Goal: Task Accomplishment & Management: Complete application form

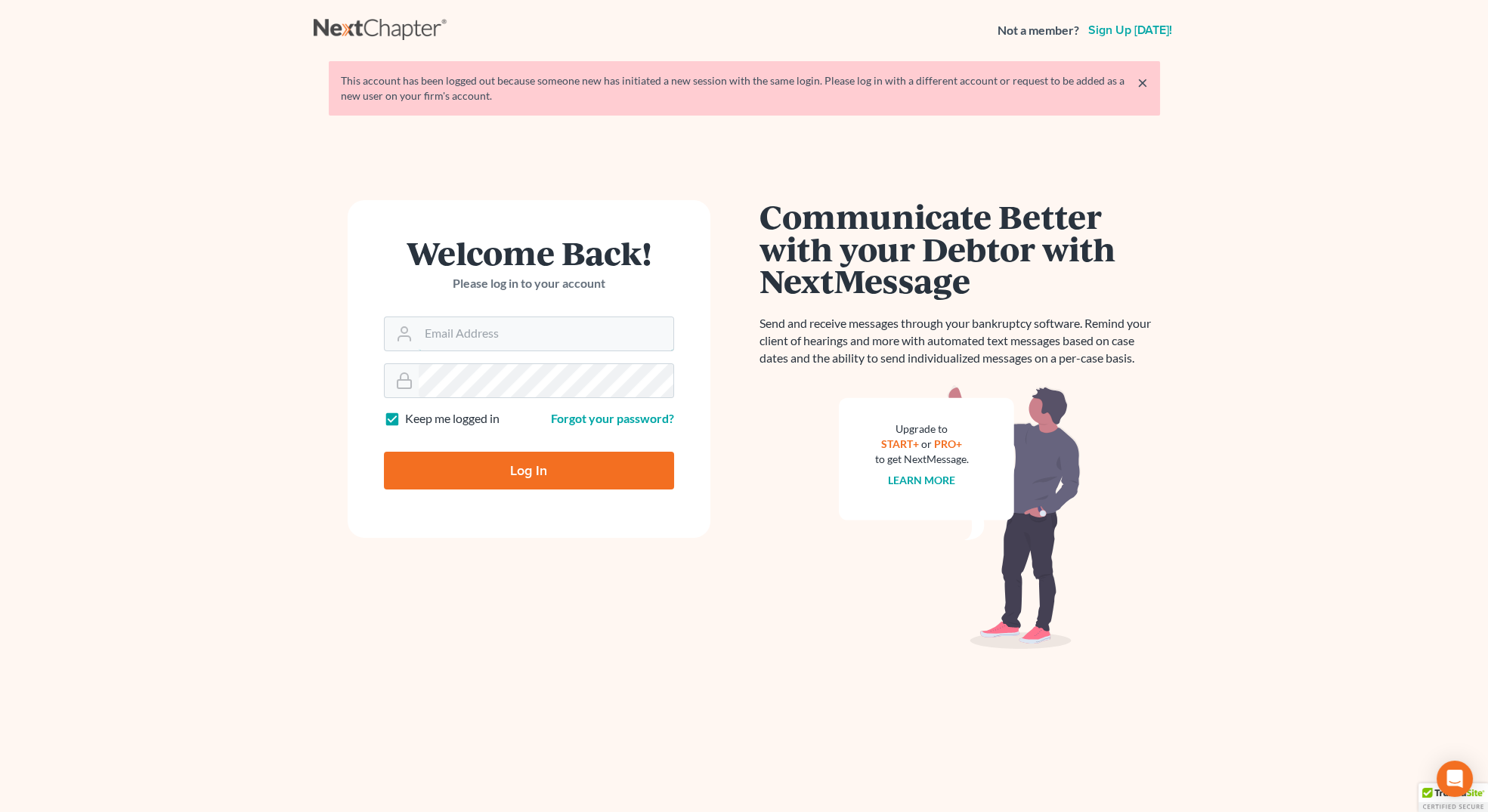
type input "[PERSON_NAME][EMAIL_ADDRESS][DOMAIN_NAME]"
click at [489, 470] on input "Log In" at bounding box center [529, 470] width 290 height 38
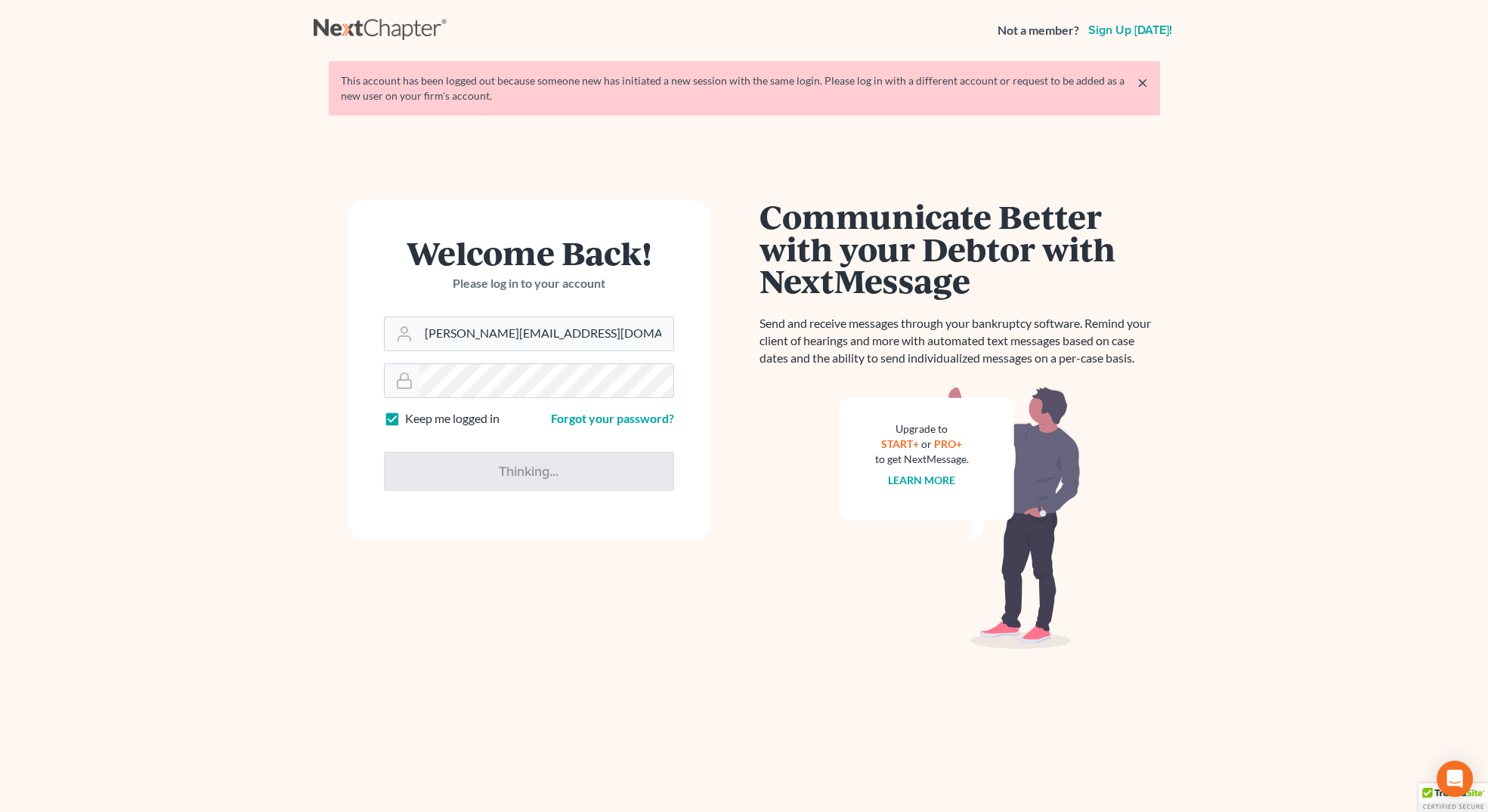
type input "Thinking..."
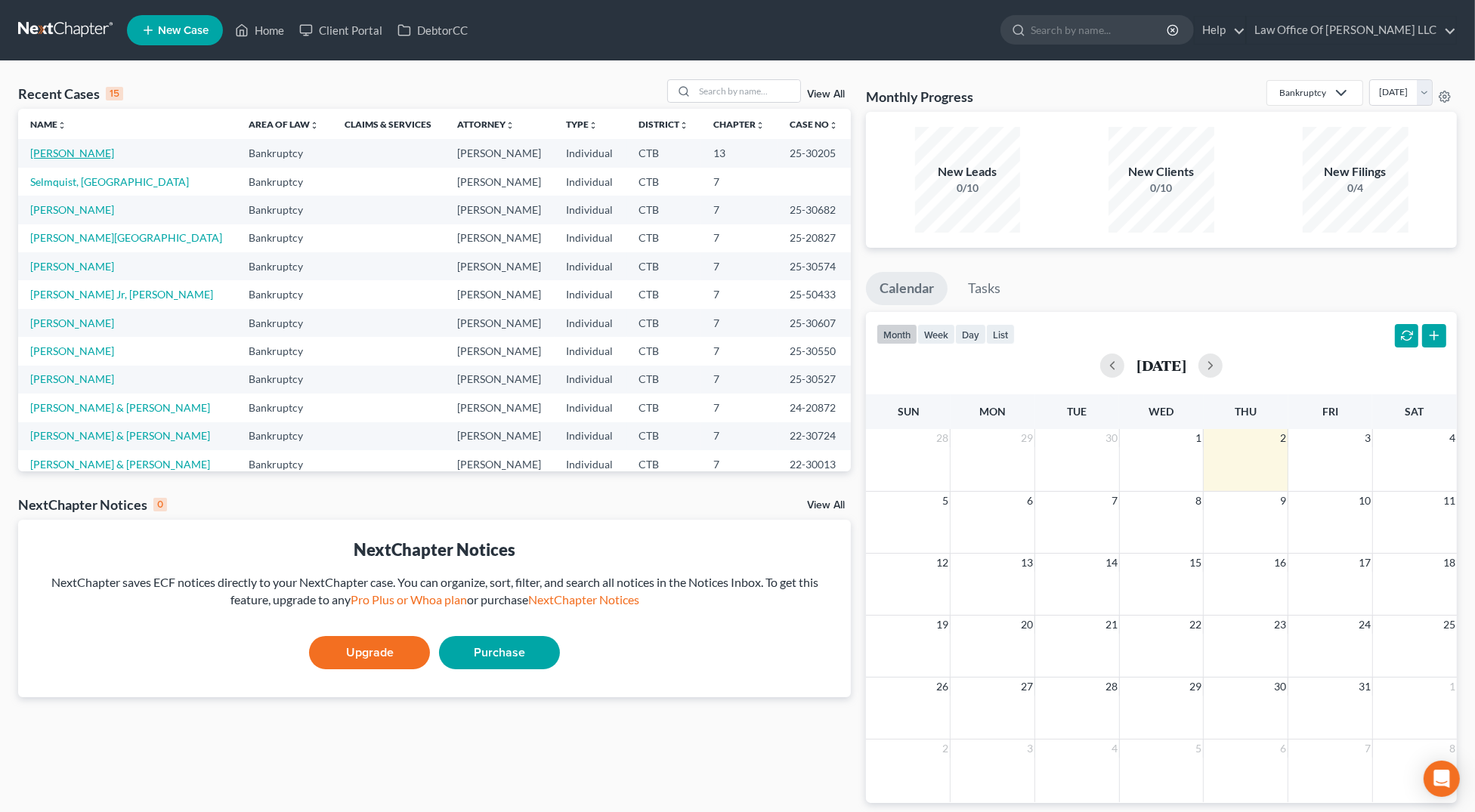
click at [68, 153] on link "[PERSON_NAME]" at bounding box center [72, 153] width 84 height 13
select select "6"
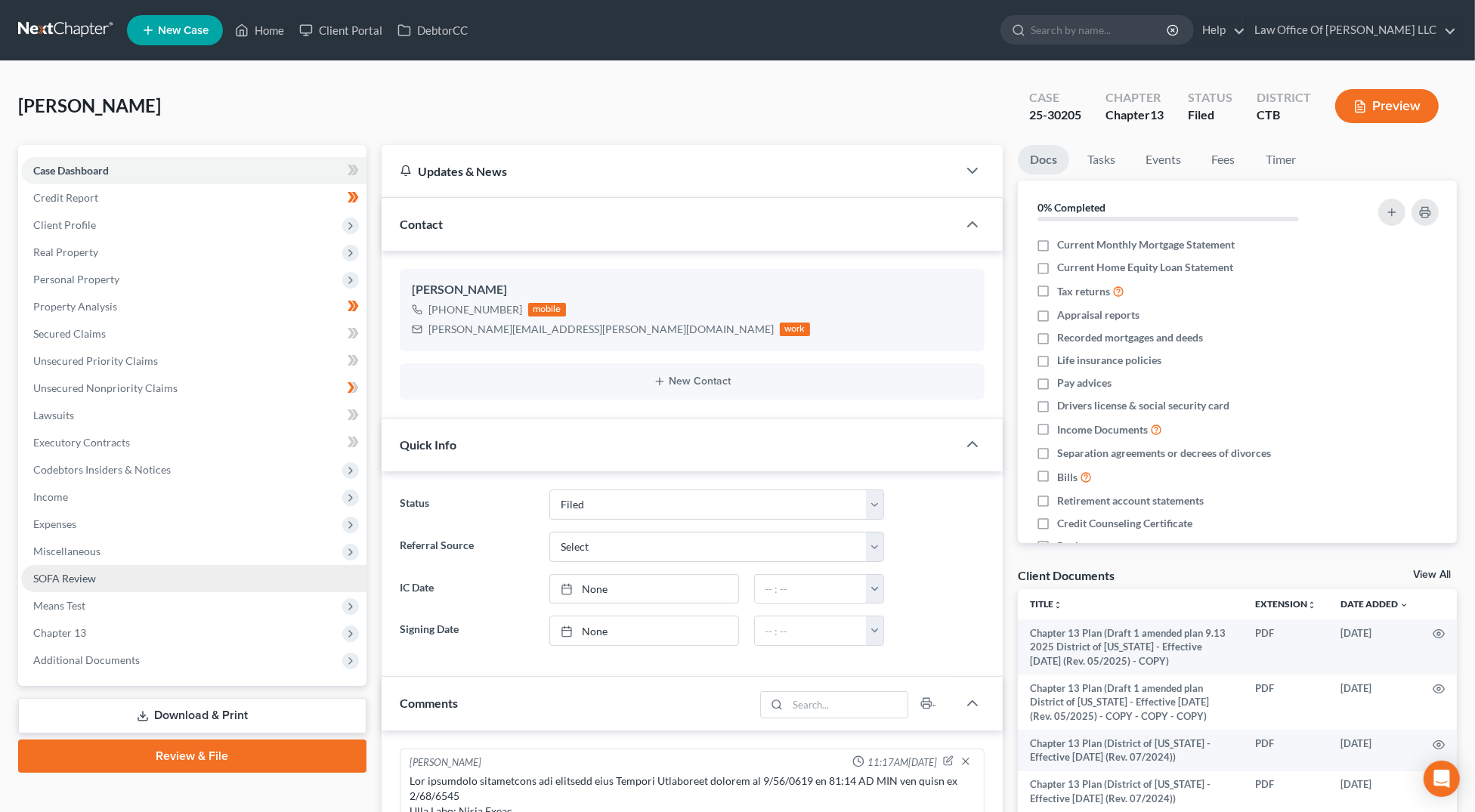
scroll to position [875, 0]
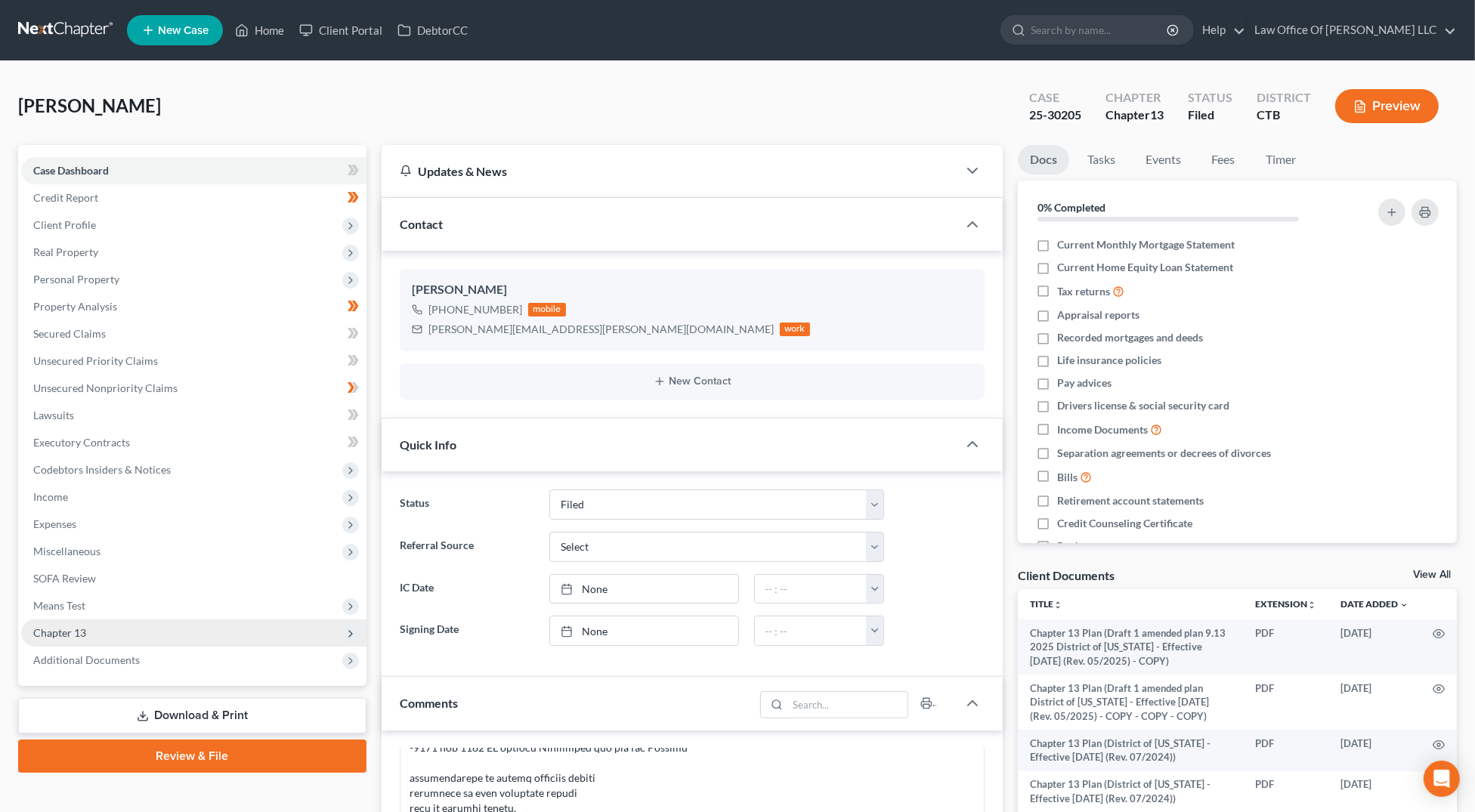
click at [116, 631] on span "Chapter 13" at bounding box center [194, 633] width 346 height 27
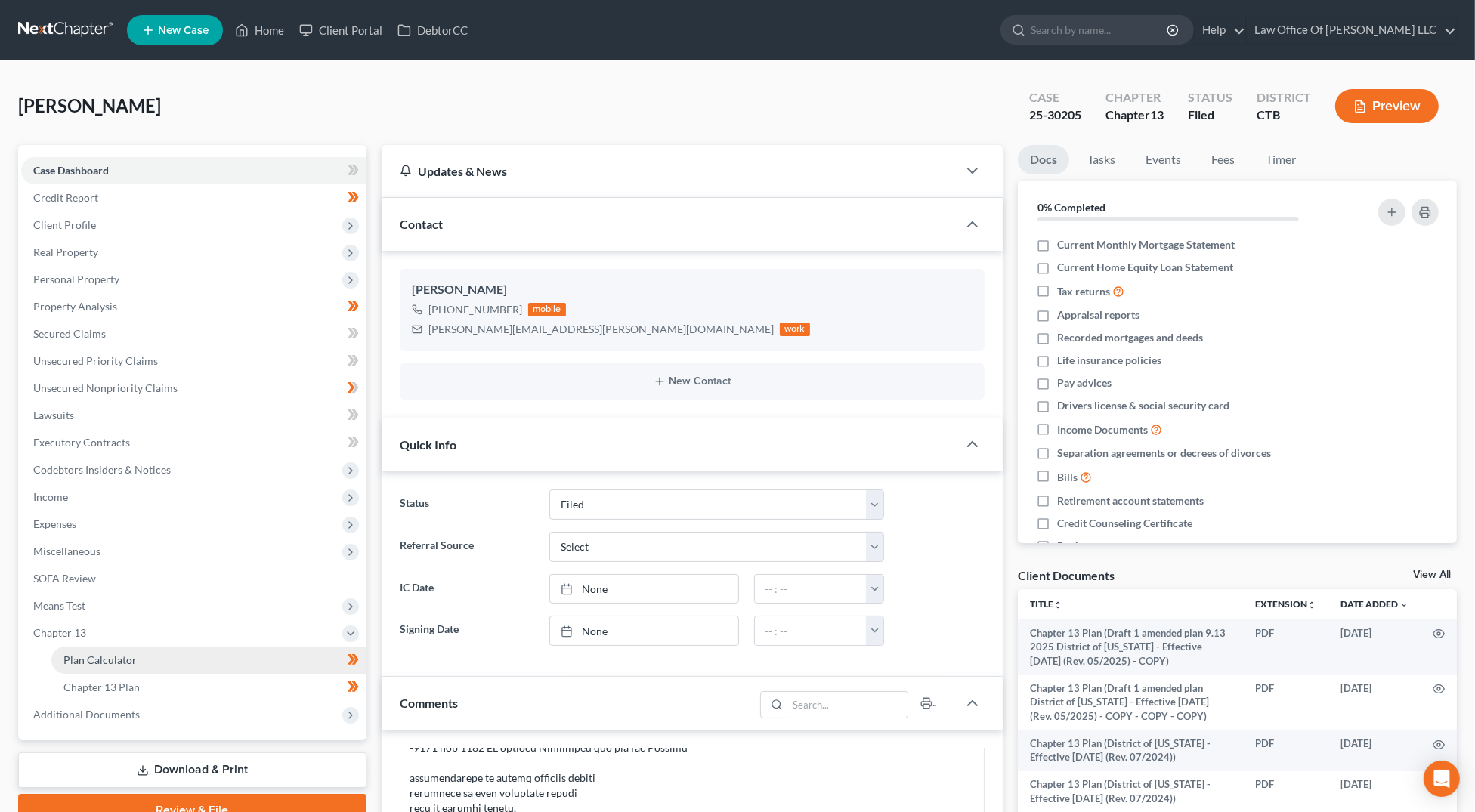
click at [127, 662] on span "Plan Calculator" at bounding box center [100, 659] width 74 height 13
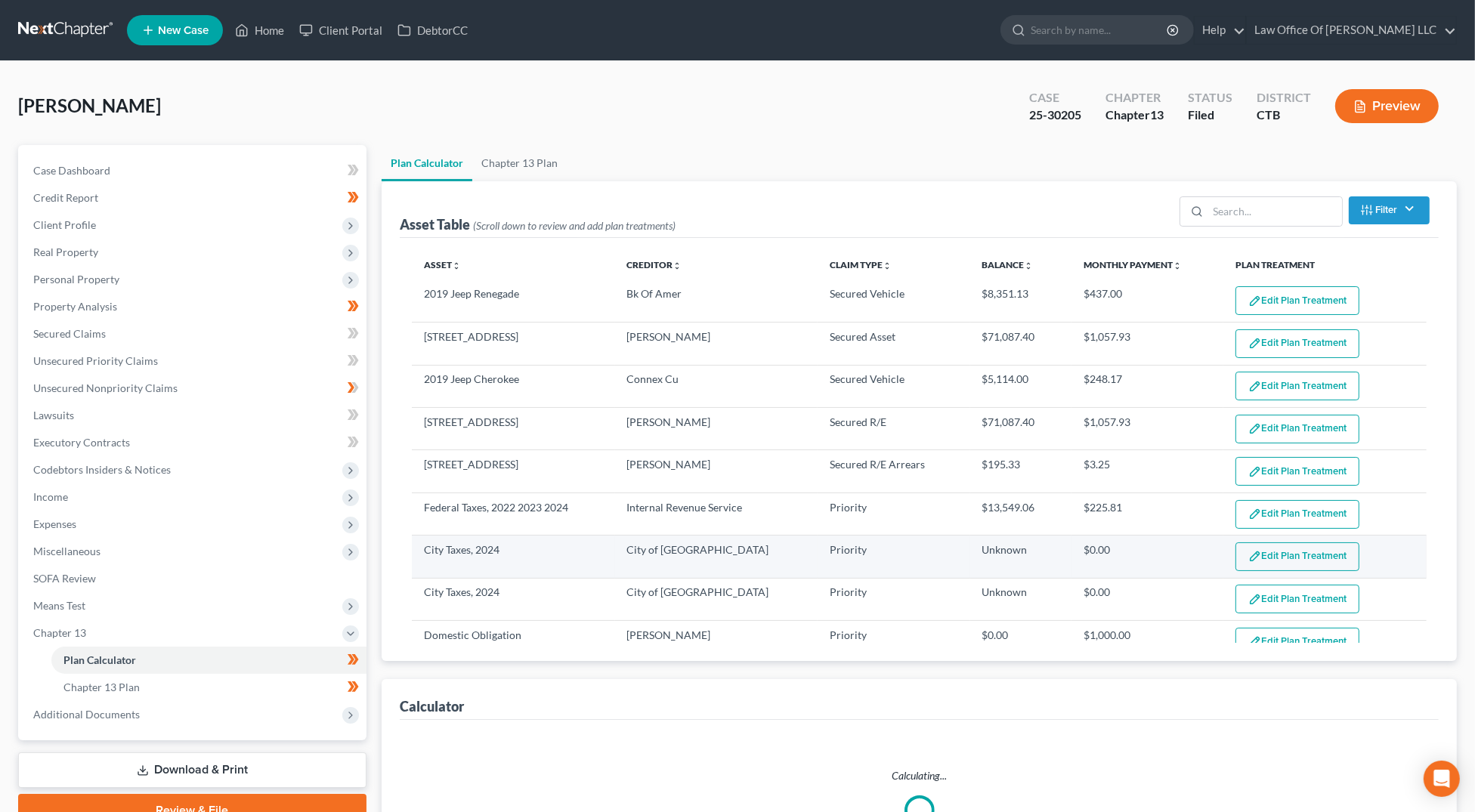
select select "59"
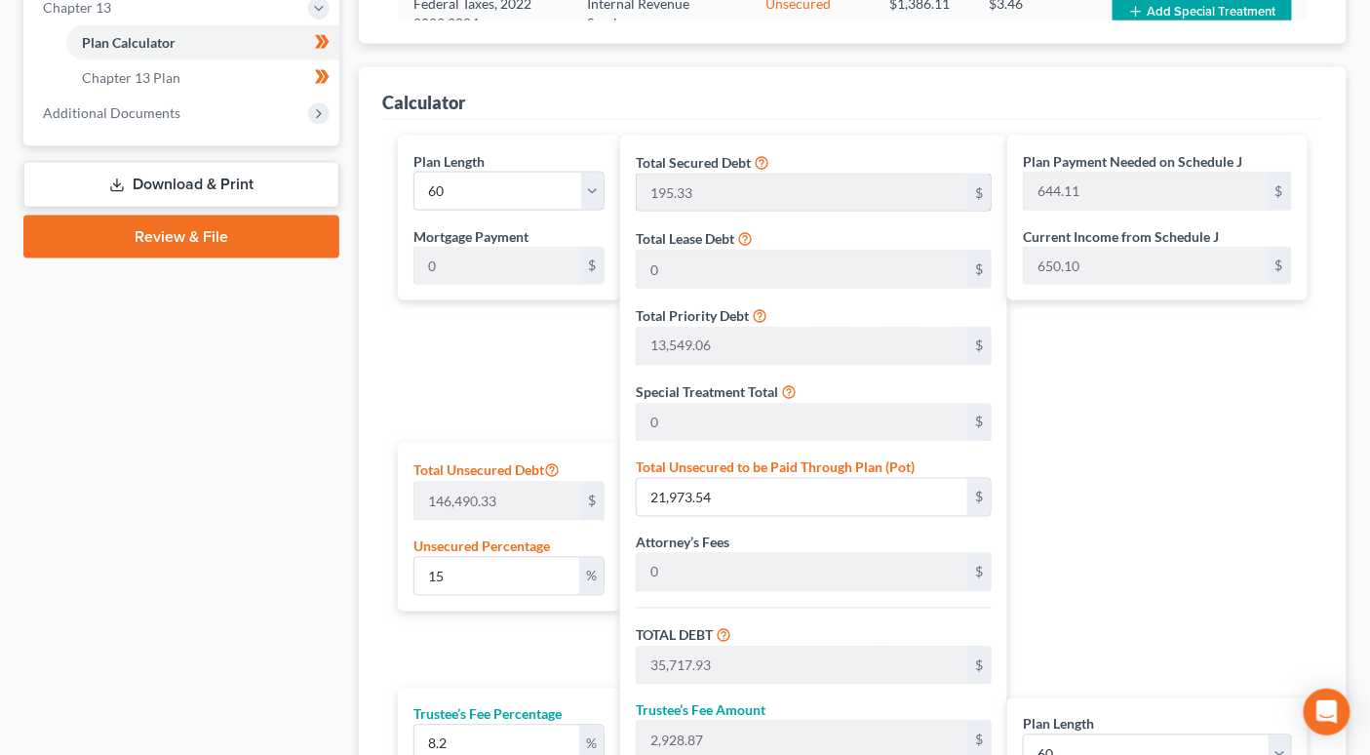
scroll to position [767, 0]
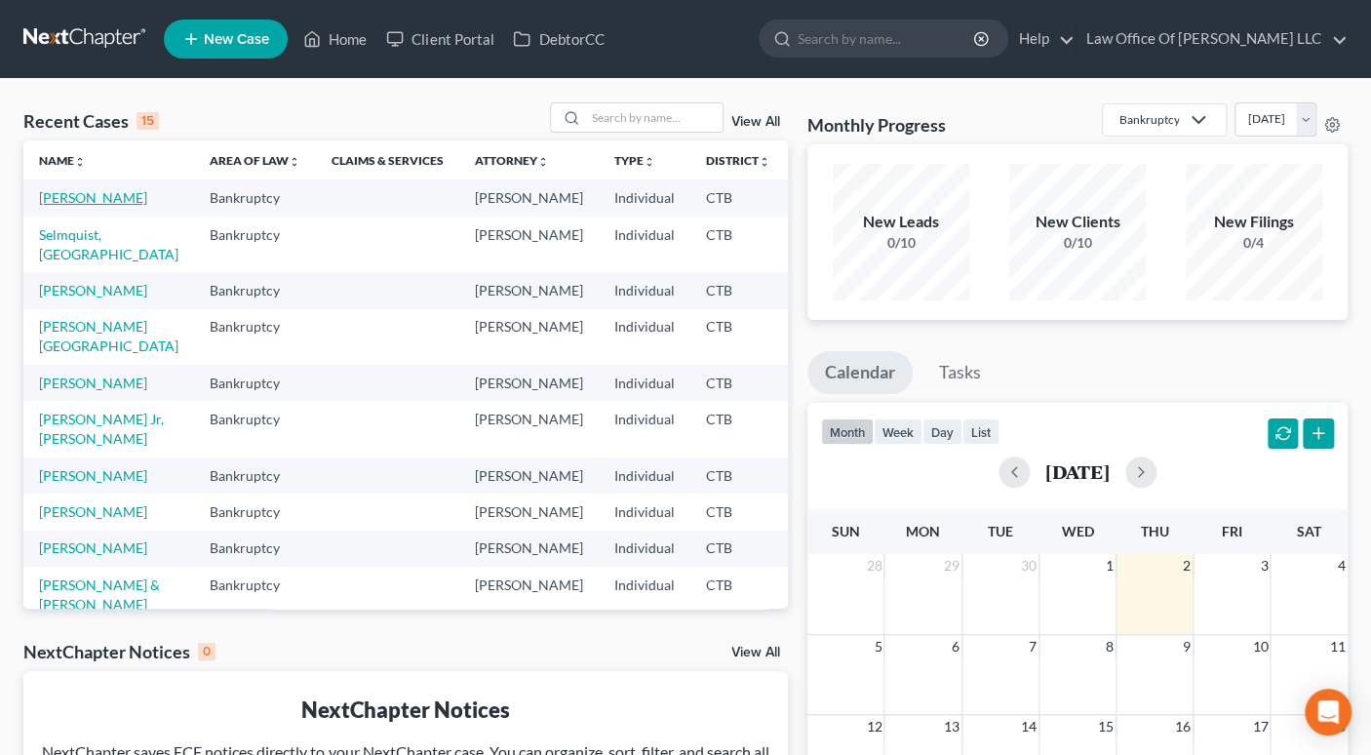
click at [95, 201] on link "Abate, Louis" at bounding box center [93, 197] width 108 height 17
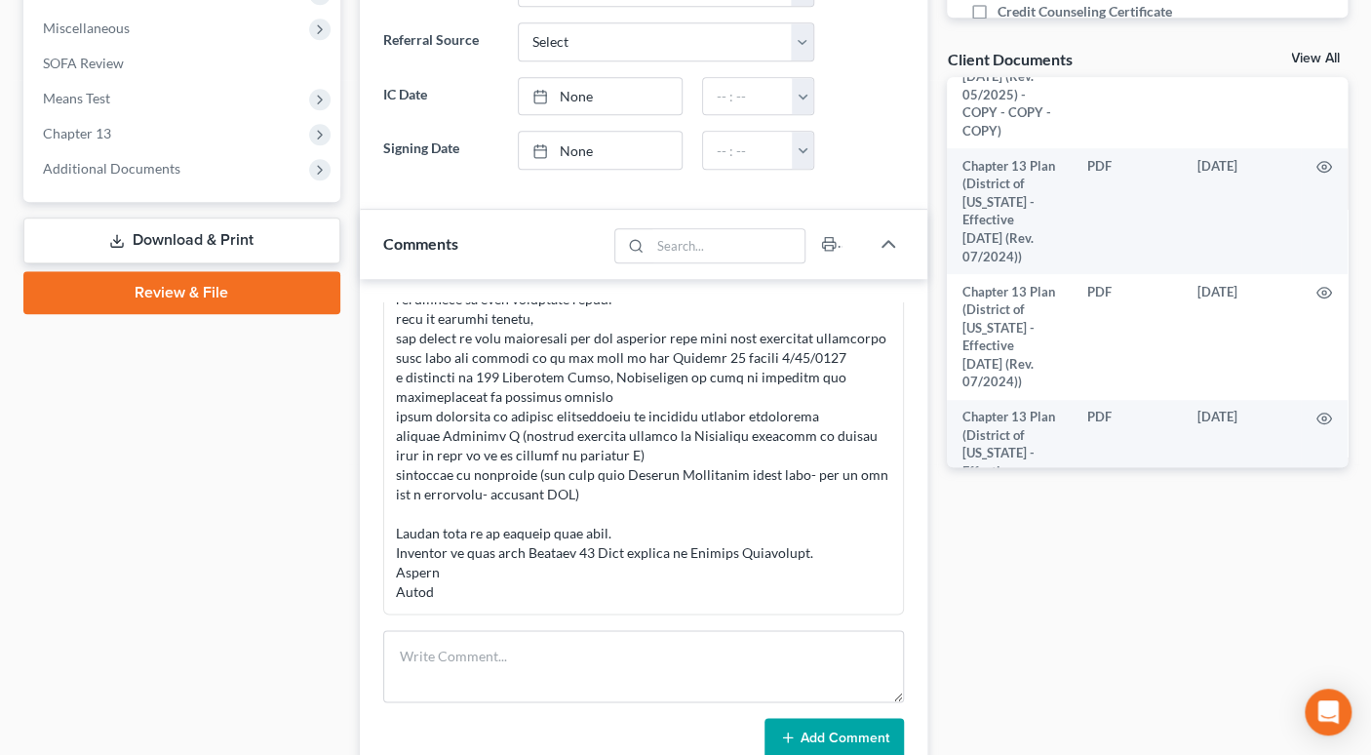
scroll to position [763, 0]
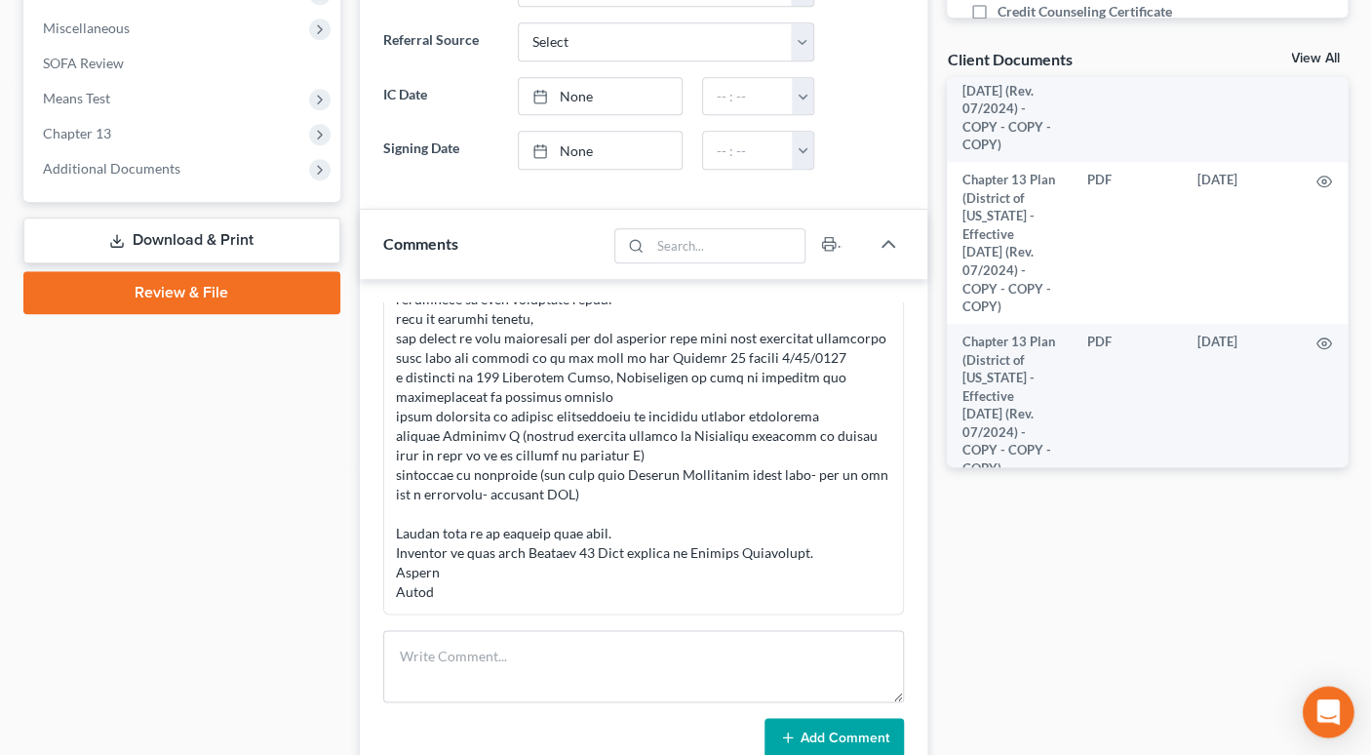
drag, startPoint x: 1342, startPoint y: 724, endPoint x: 1330, endPoint y: 722, distance: 12.1
click at [1338, 724] on div "Open Intercom Messenger" at bounding box center [1329, 712] width 52 height 52
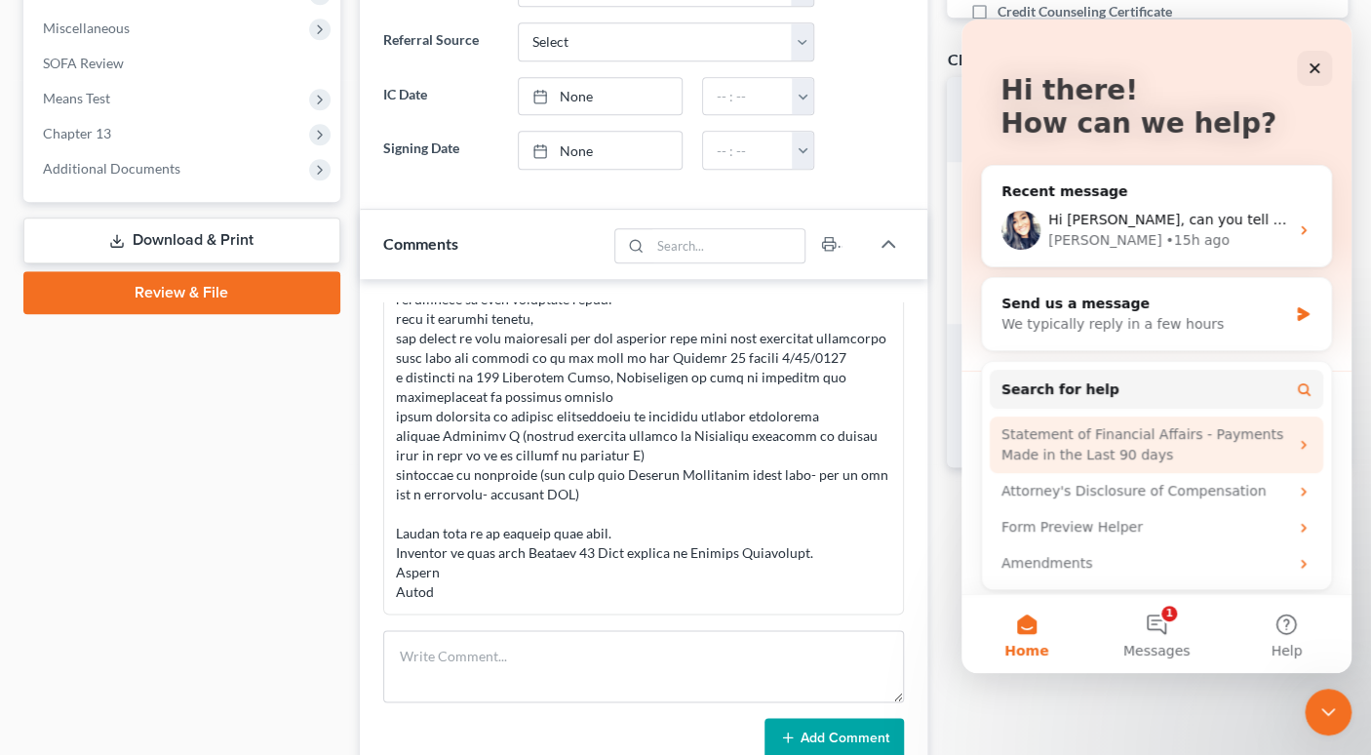
scroll to position [88, 0]
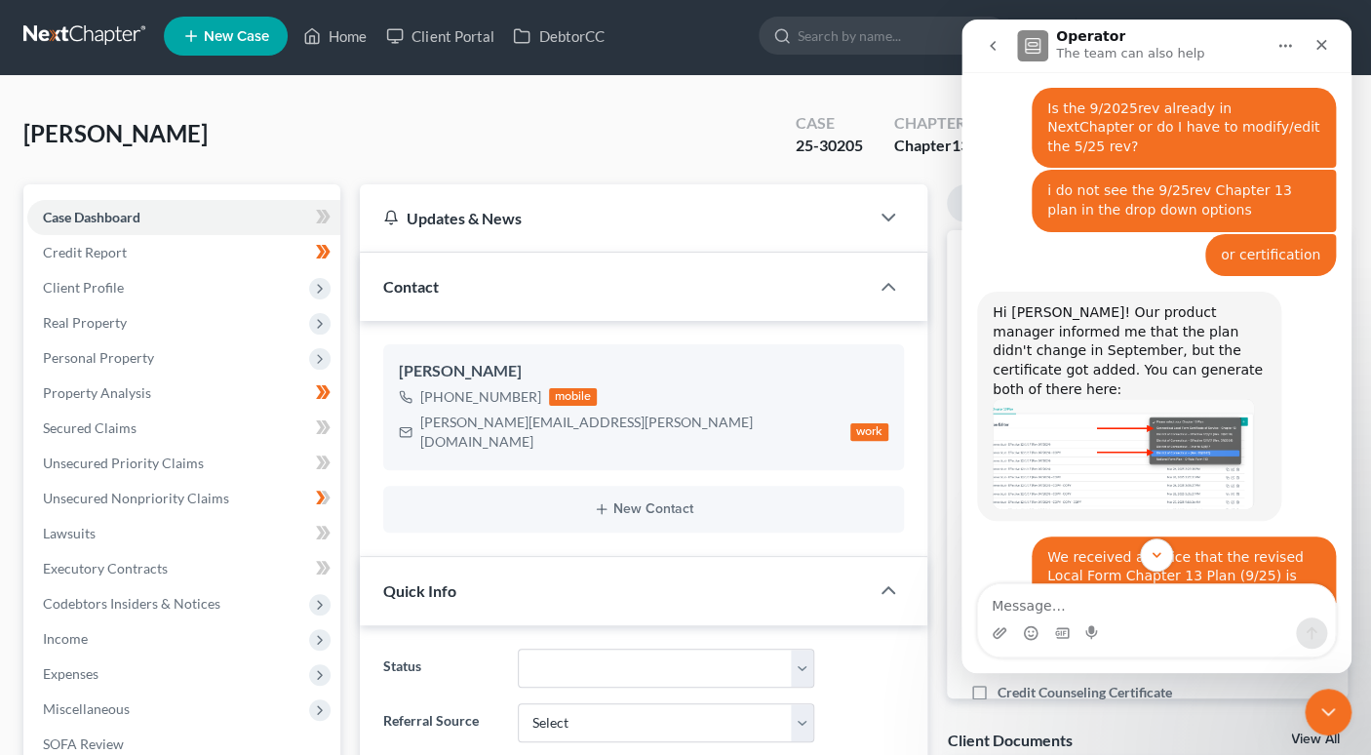
scroll to position [0, 0]
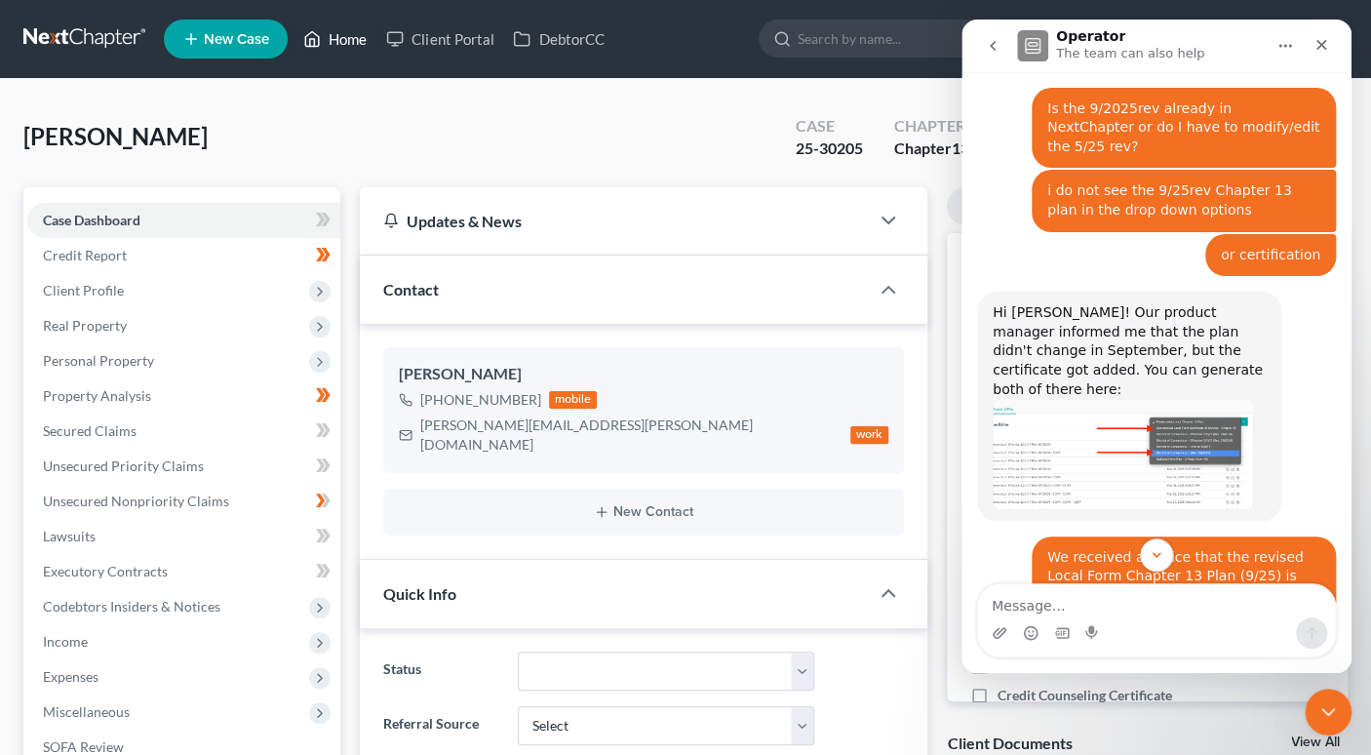
click at [333, 41] on link "Home" at bounding box center [335, 38] width 83 height 35
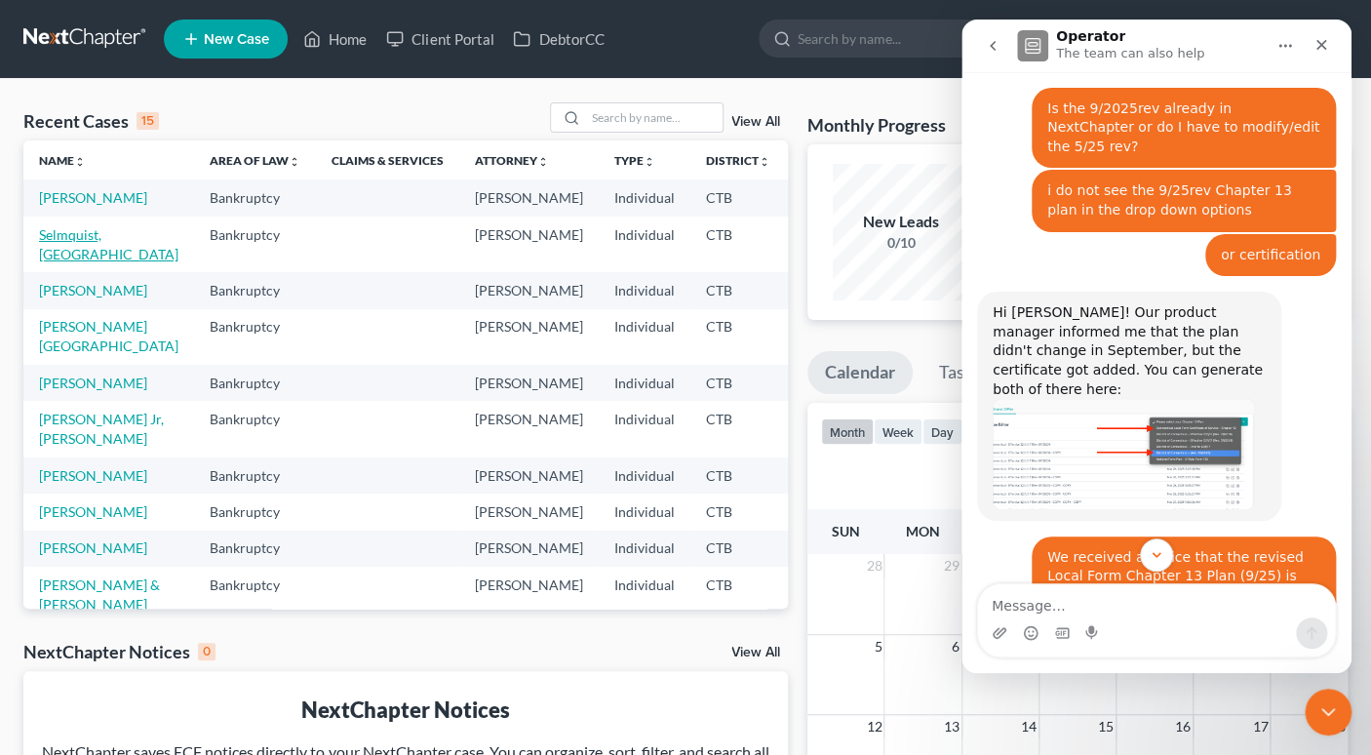
click at [73, 262] on link "Selmquist, [GEOGRAPHIC_DATA]" at bounding box center [108, 244] width 139 height 36
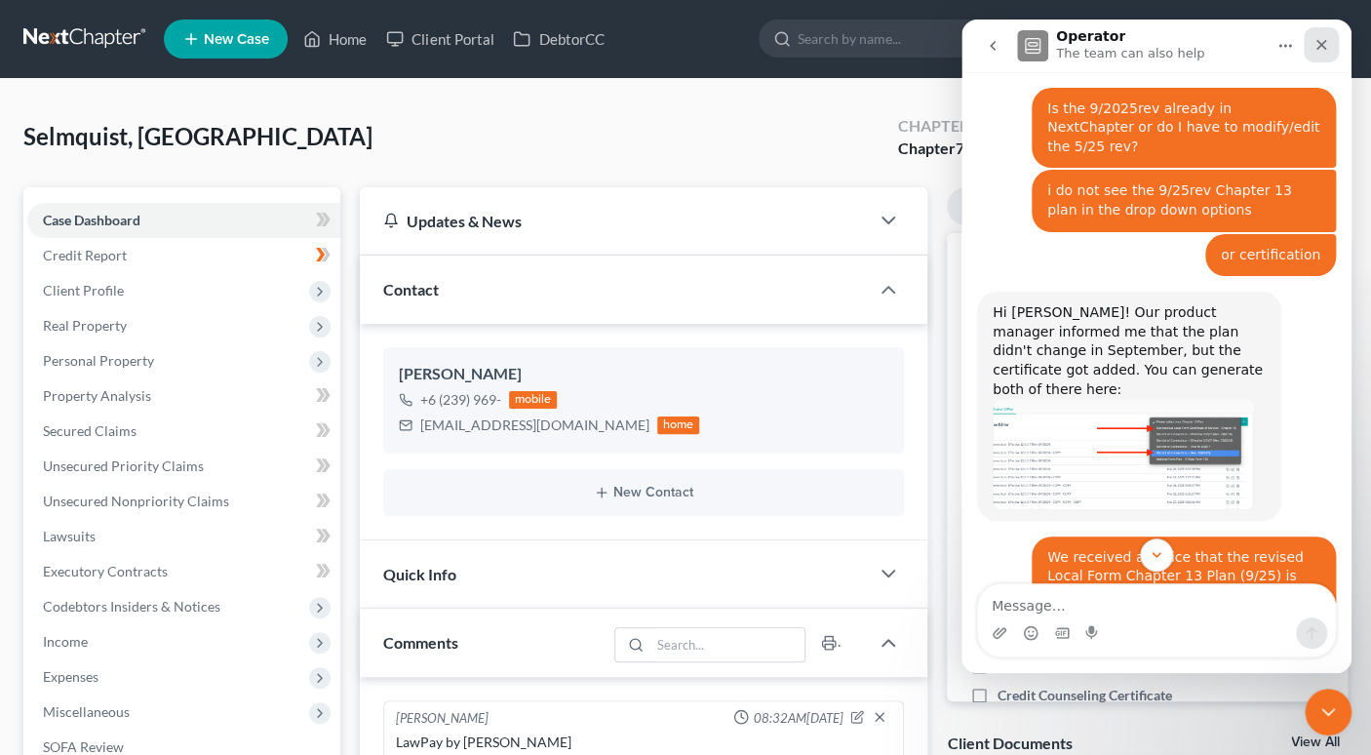
click at [1326, 44] on icon "Close" at bounding box center [1321, 45] width 16 height 16
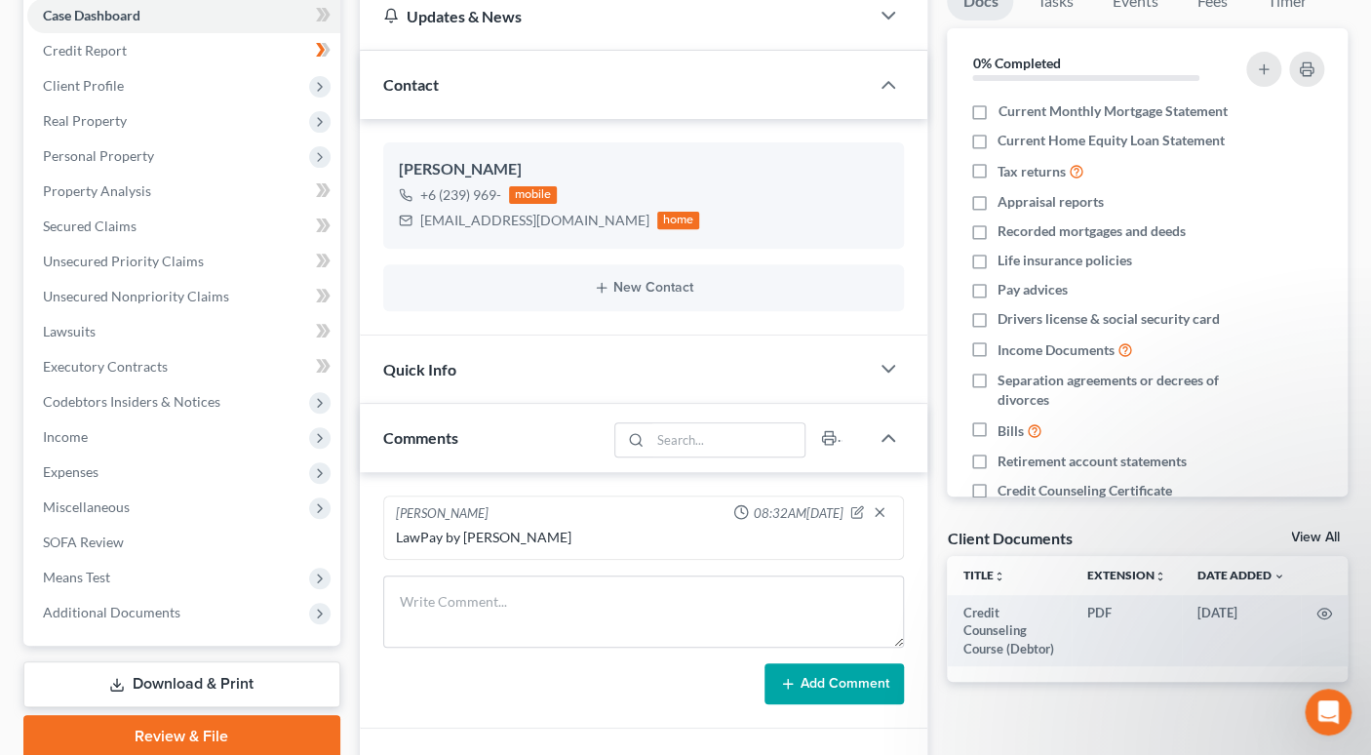
scroll to position [340, 0]
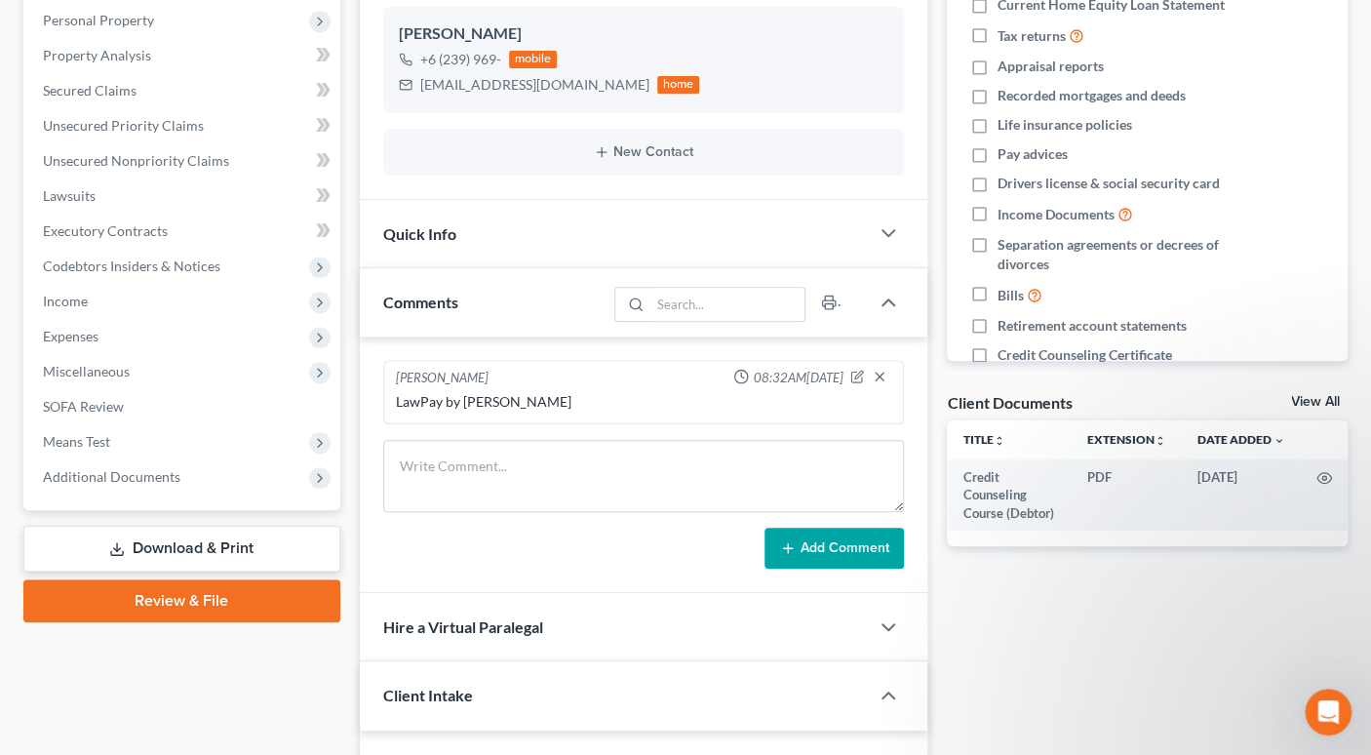
click at [224, 542] on link "Download & Print" at bounding box center [181, 549] width 317 height 46
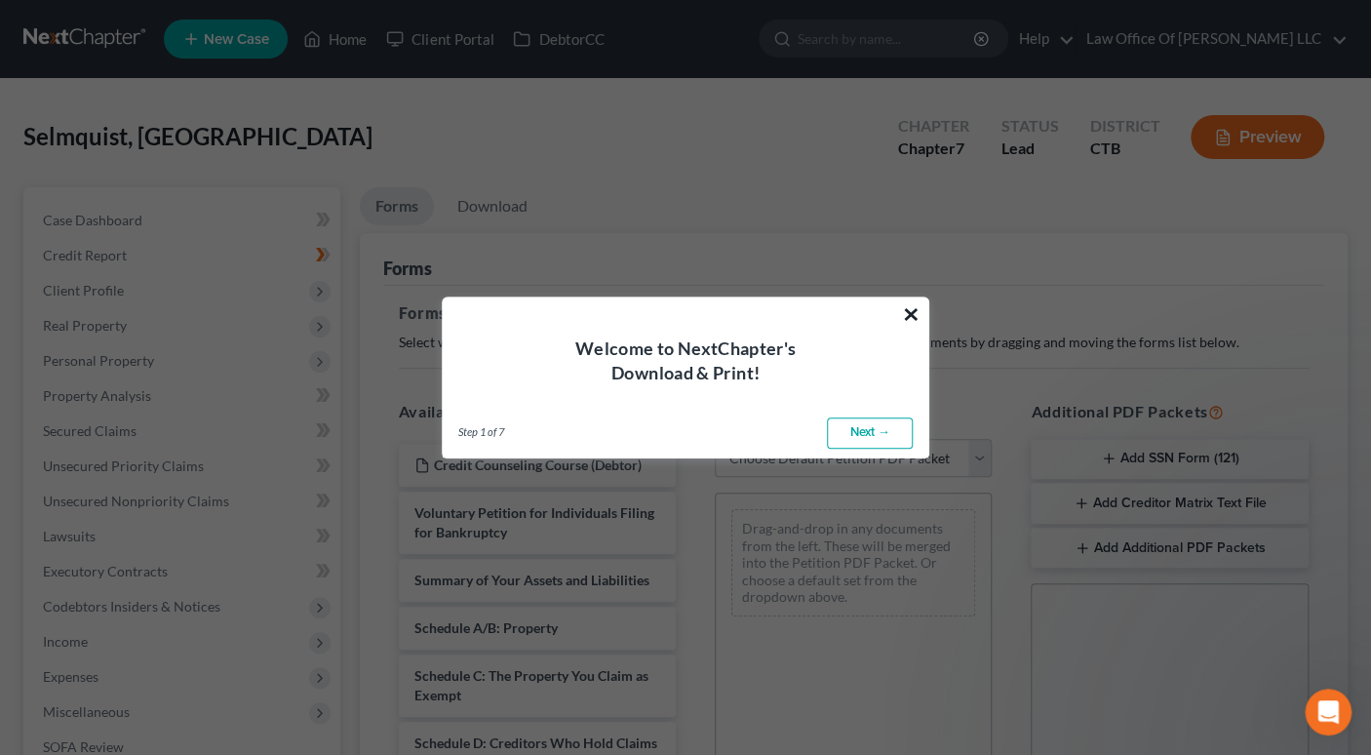
click at [907, 304] on button "×" at bounding box center [911, 313] width 19 height 31
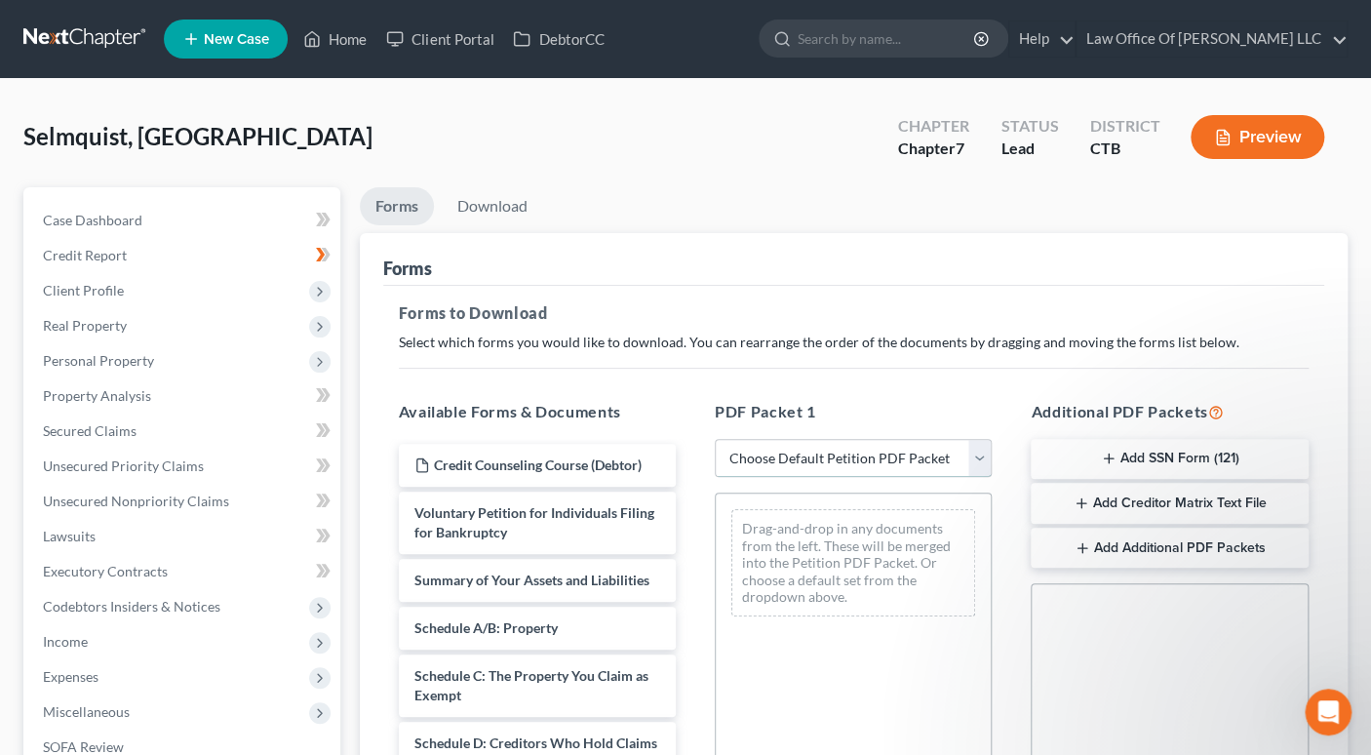
click at [989, 456] on select "Choose Default Petition PDF Packet Complete Bankruptcy Petition (all forms and …" at bounding box center [853, 458] width 277 height 39
select select "0"
click at [715, 439] on select "Choose Default Petition PDF Packet Complete Bankruptcy Petition (all forms and …" at bounding box center [853, 458] width 277 height 39
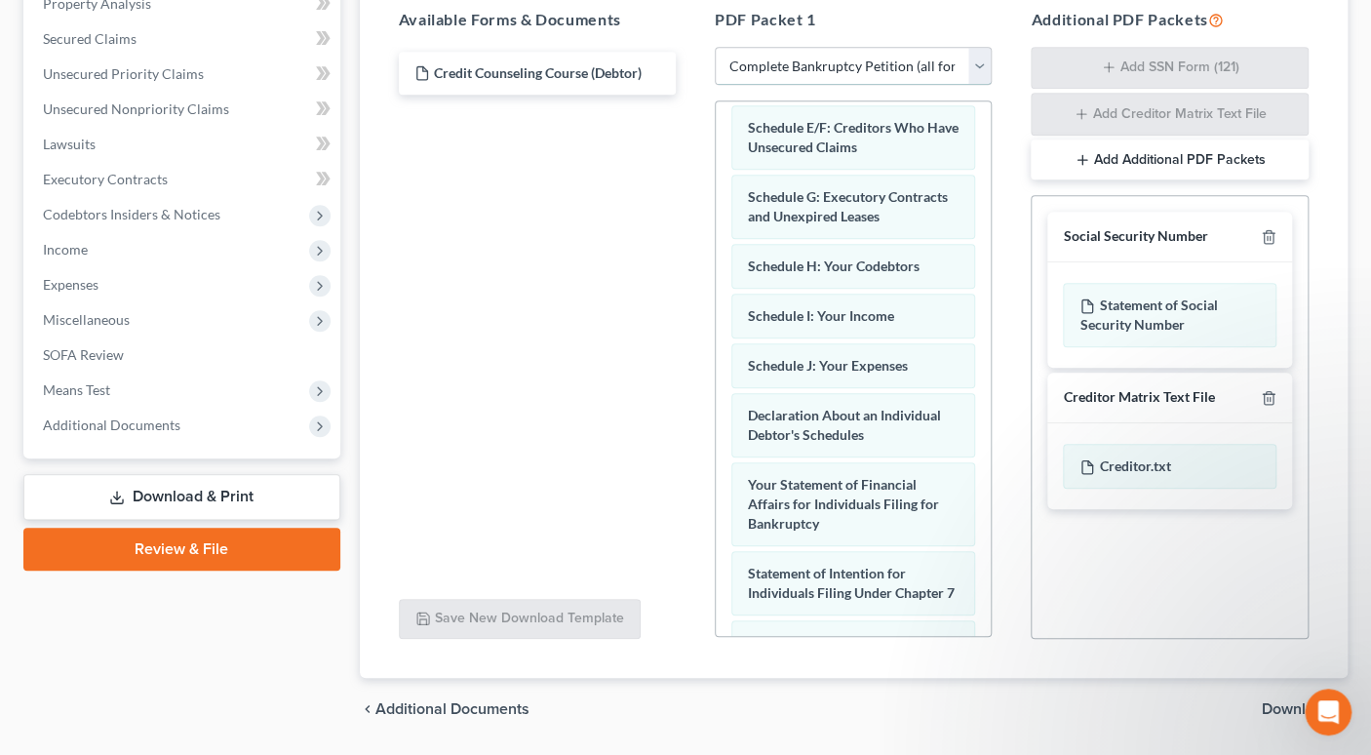
scroll to position [449, 0]
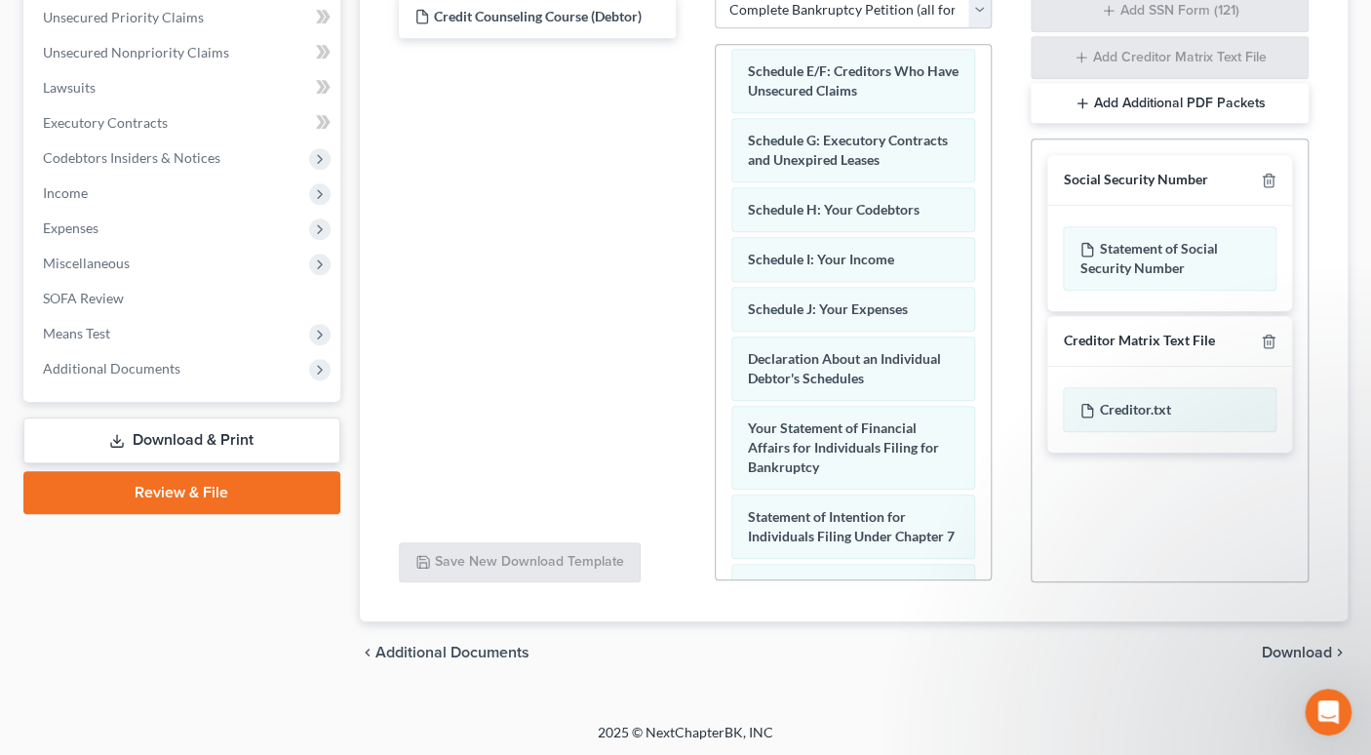
click at [1292, 651] on span "Download" at bounding box center [1297, 653] width 70 height 16
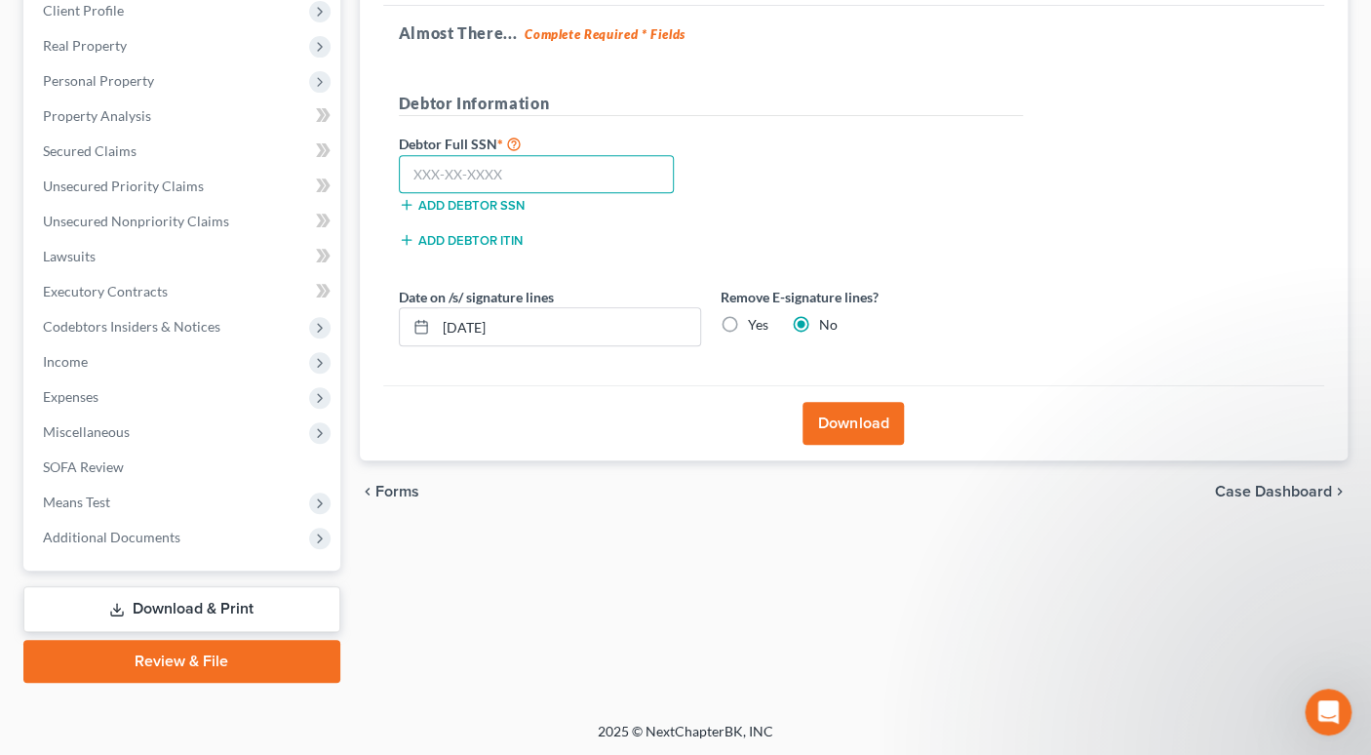
click at [435, 169] on input "text" at bounding box center [537, 174] width 276 height 39
type input "042-96-8863"
click at [863, 420] on button "Download" at bounding box center [852, 423] width 101 height 43
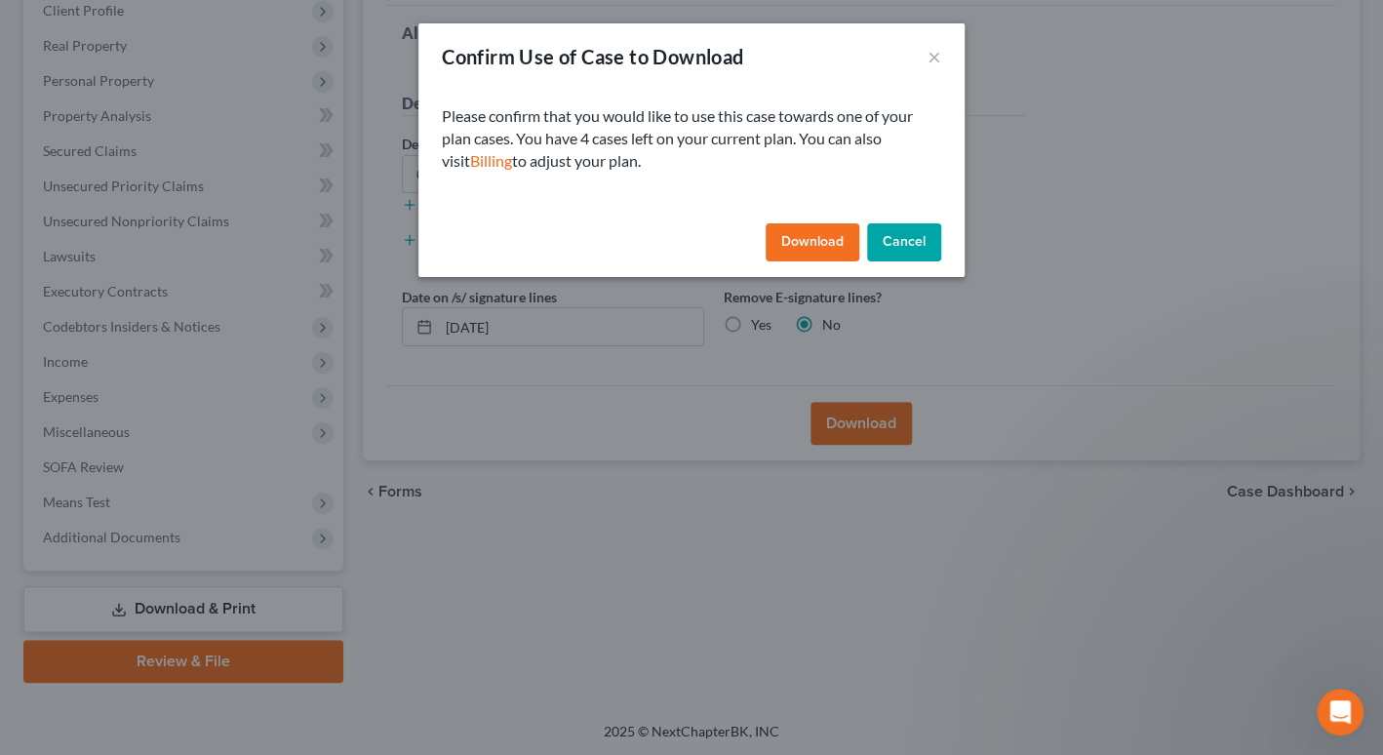
click at [802, 244] on button "Download" at bounding box center [812, 242] width 94 height 39
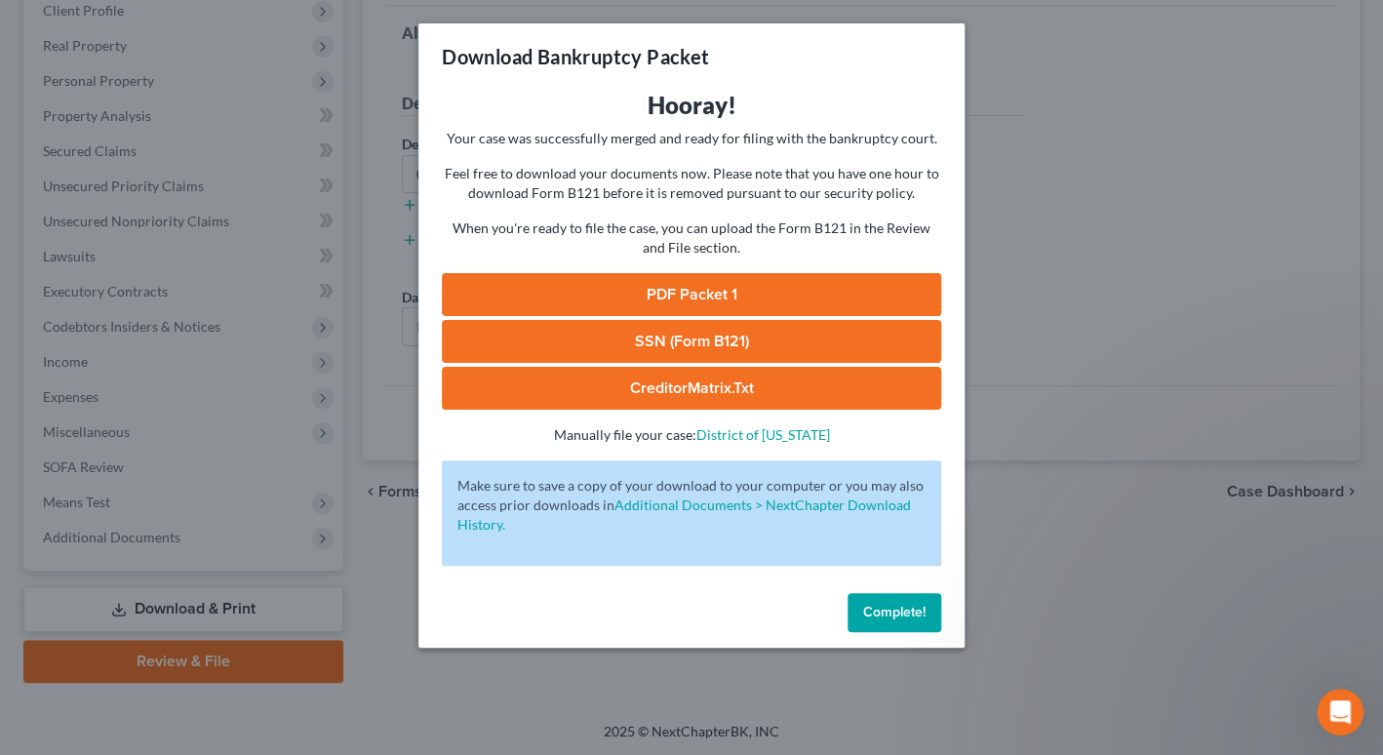
click at [774, 300] on link "PDF Packet 1" at bounding box center [691, 294] width 499 height 43
click at [907, 618] on span "Complete!" at bounding box center [894, 612] width 62 height 17
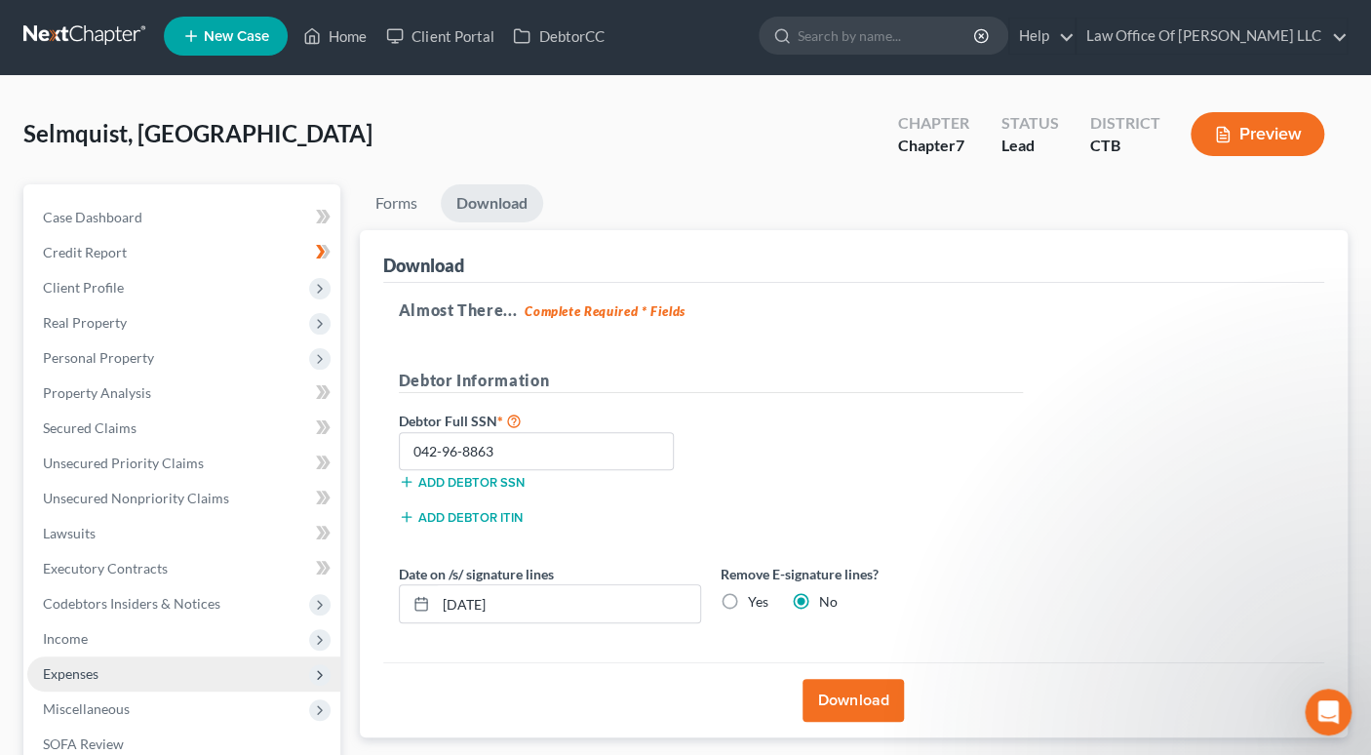
scroll to position [23, 0]
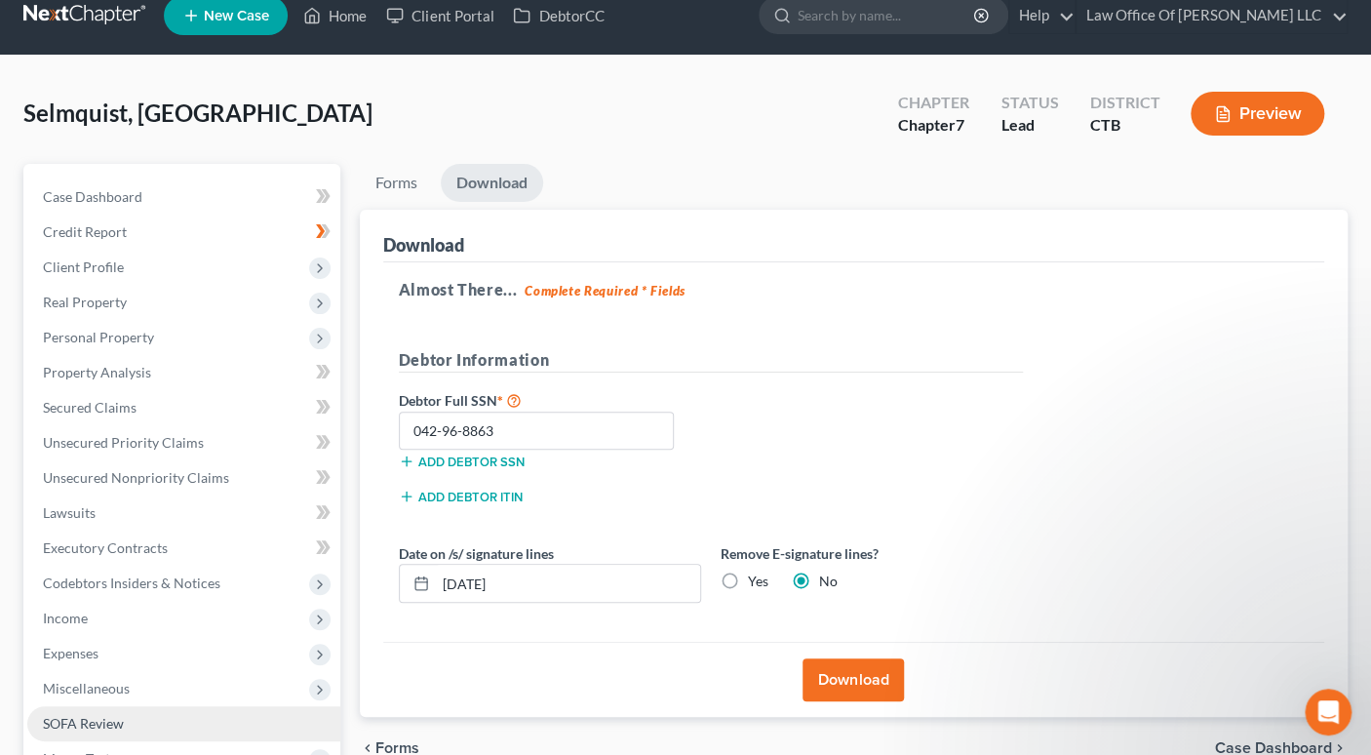
click at [115, 719] on span "SOFA Review" at bounding box center [83, 723] width 81 height 17
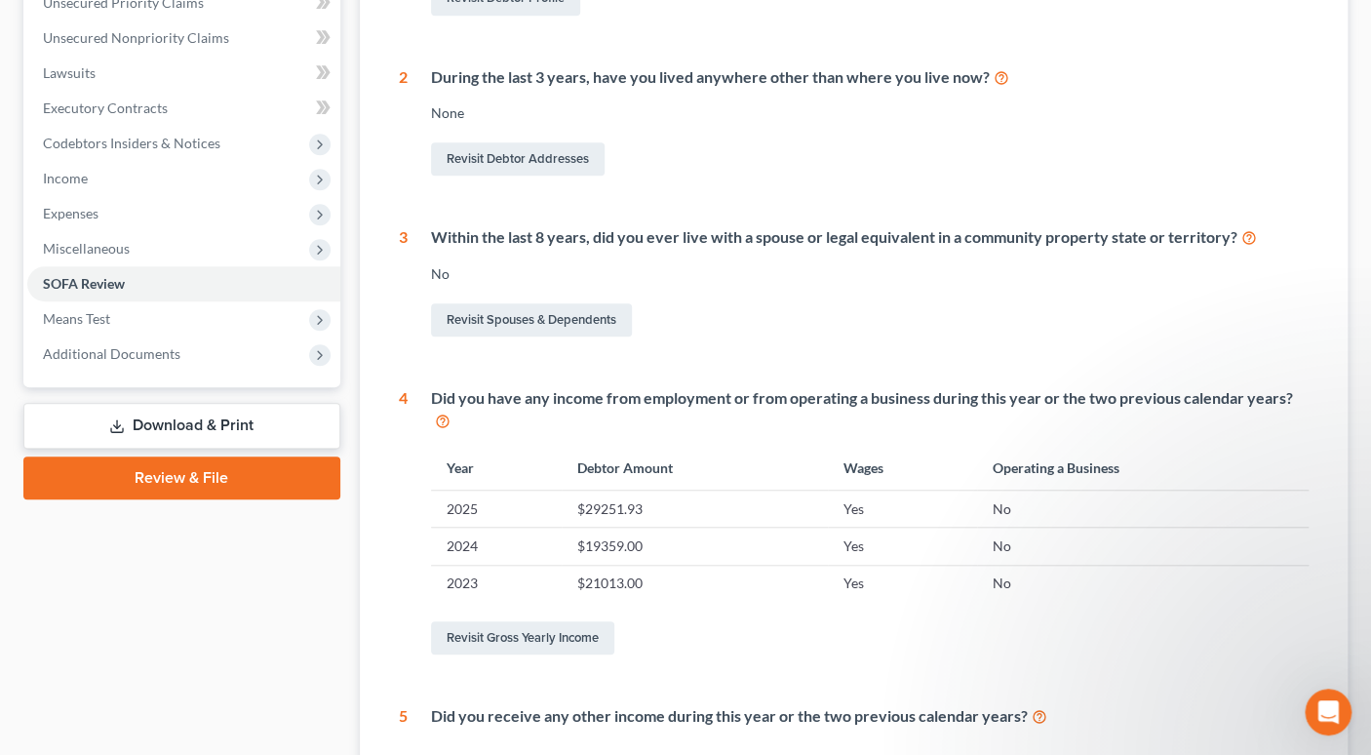
scroll to position [468, 0]
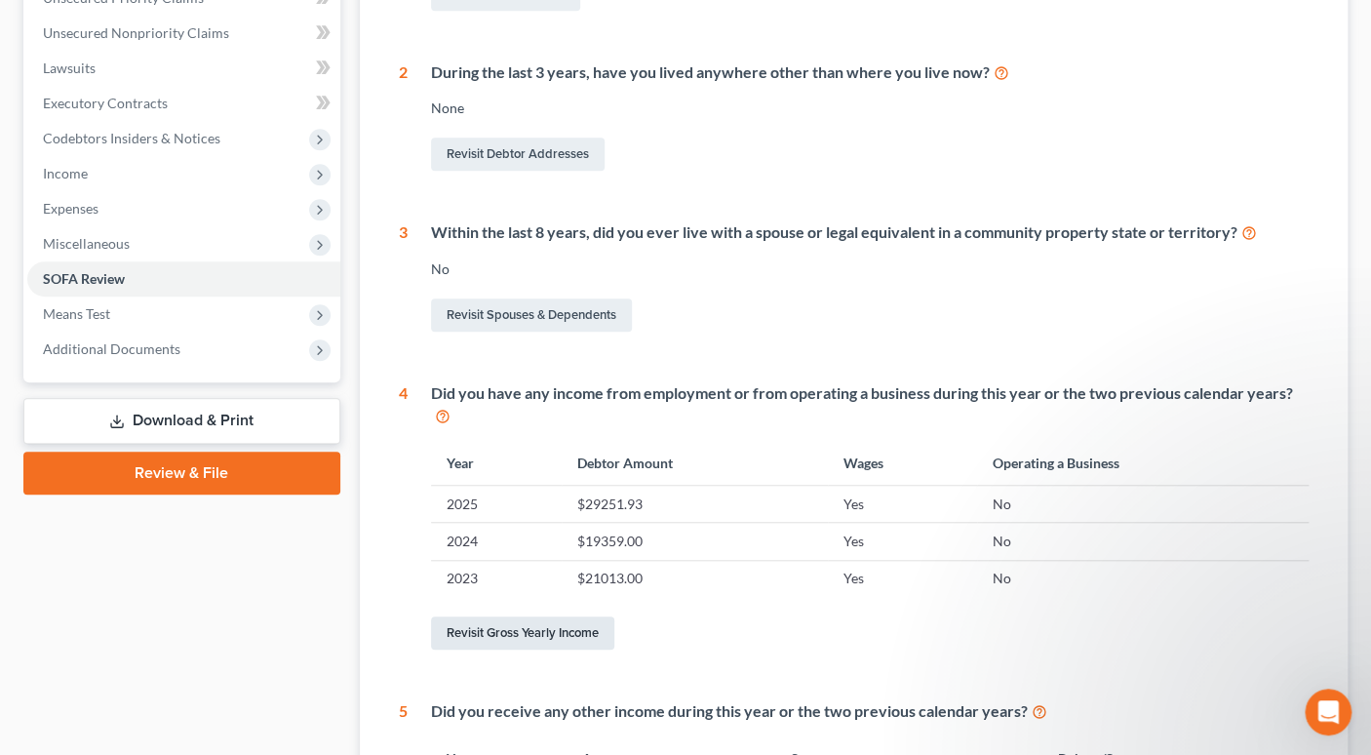
click at [552, 631] on link "Revisit Gross Yearly Income" at bounding box center [522, 632] width 183 height 33
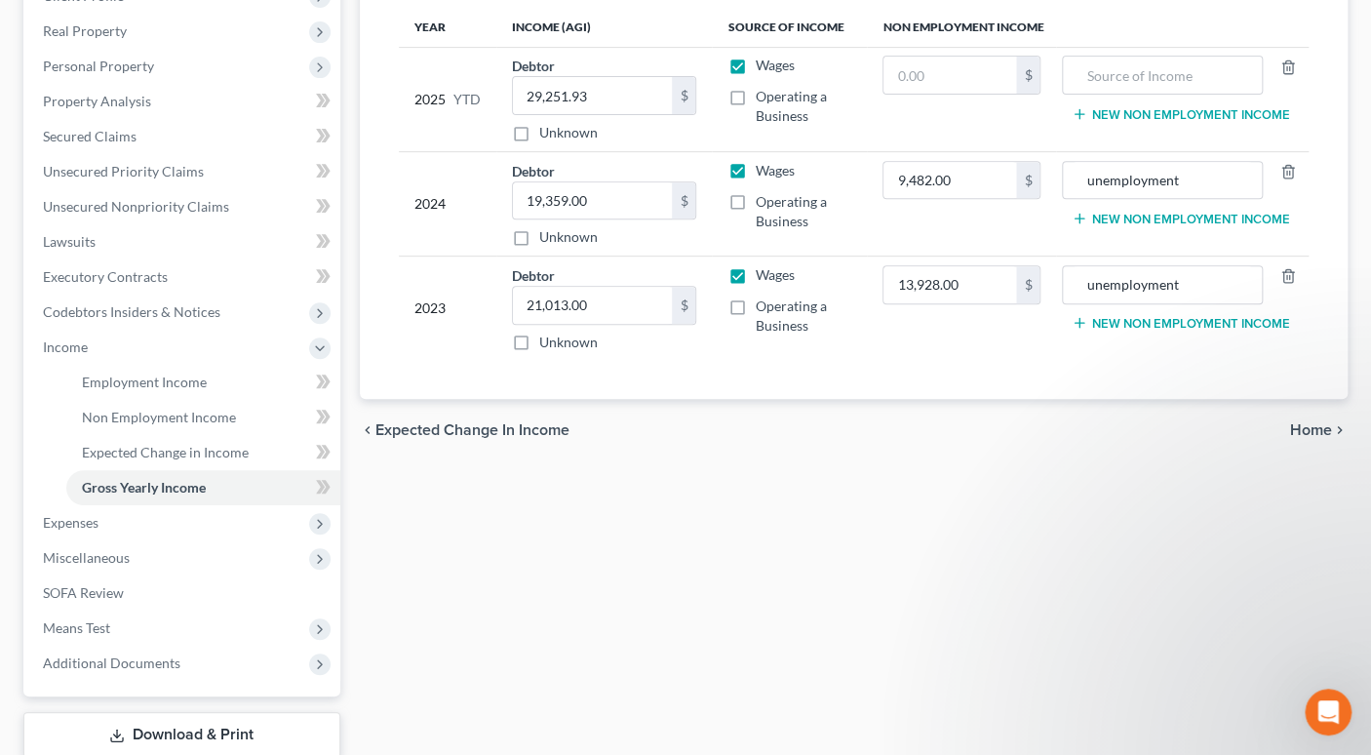
scroll to position [338, 0]
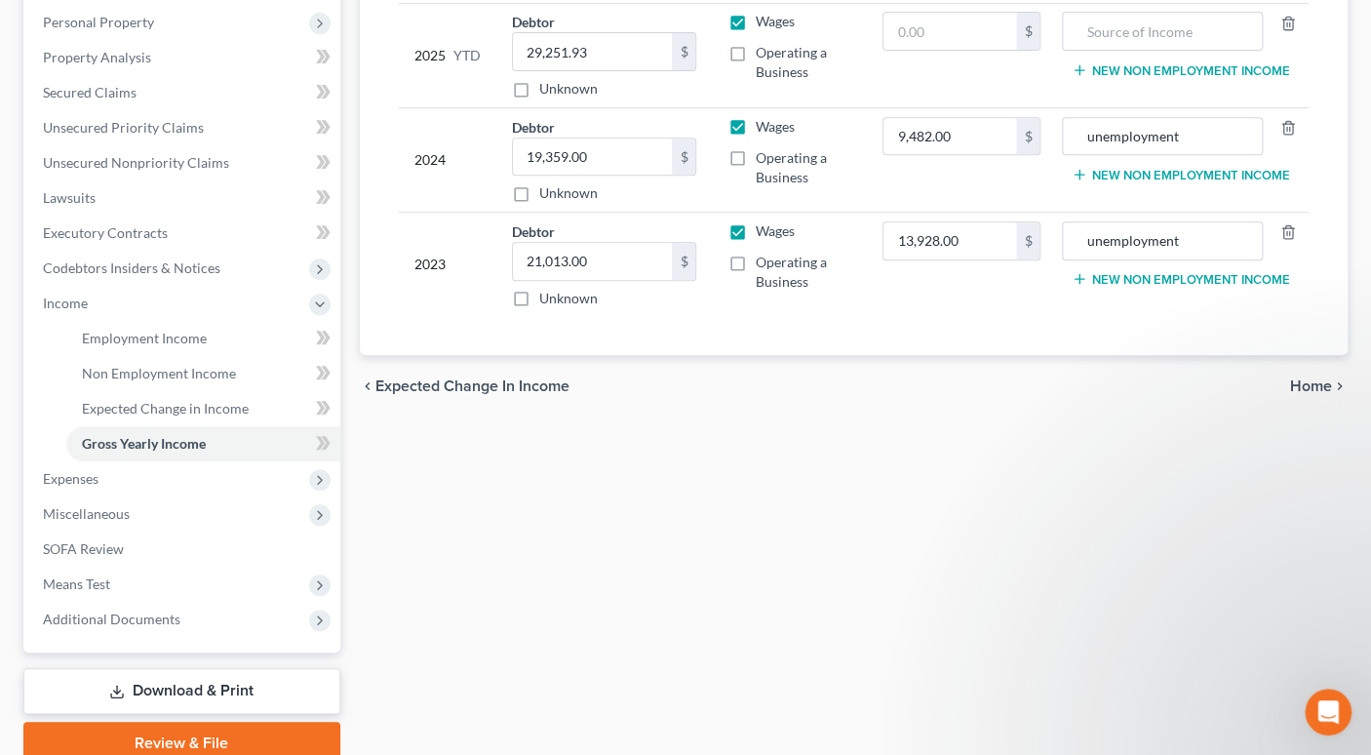
click at [1320, 382] on span "Home" at bounding box center [1311, 386] width 42 height 16
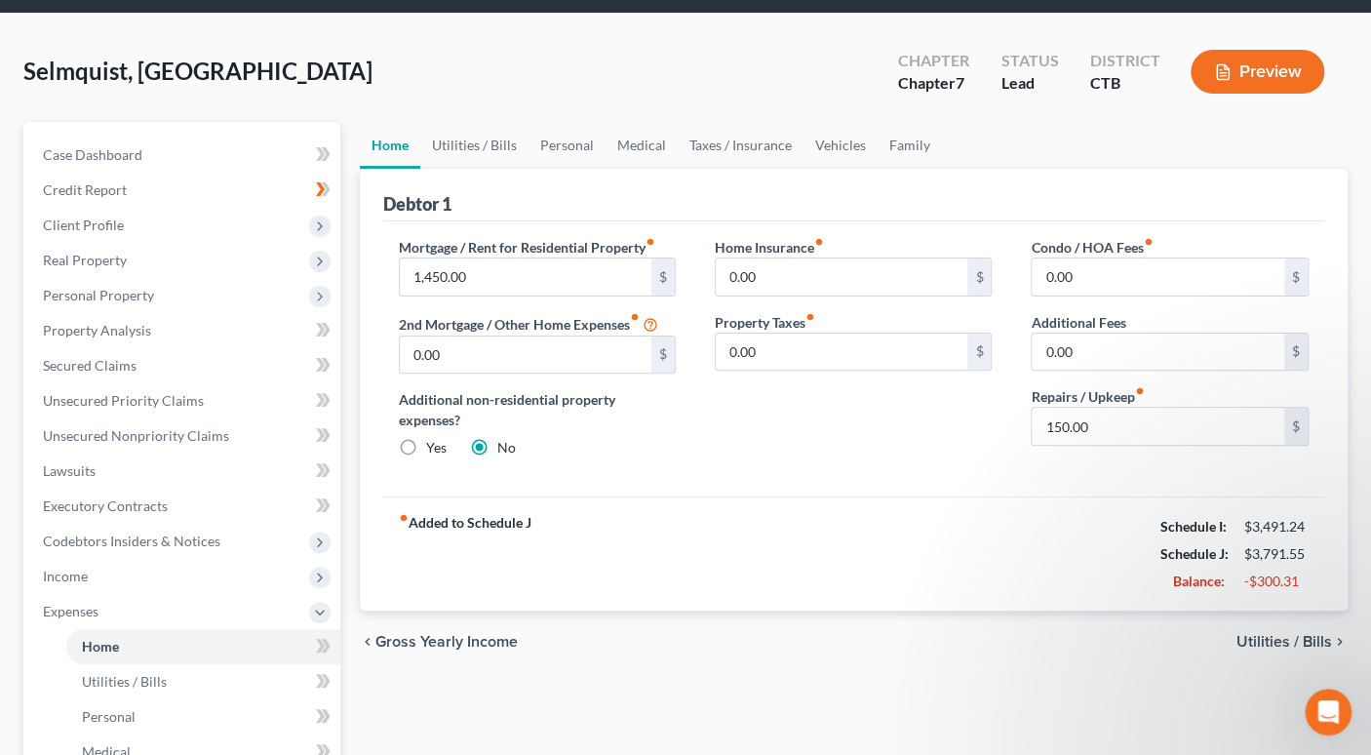
scroll to position [526, 0]
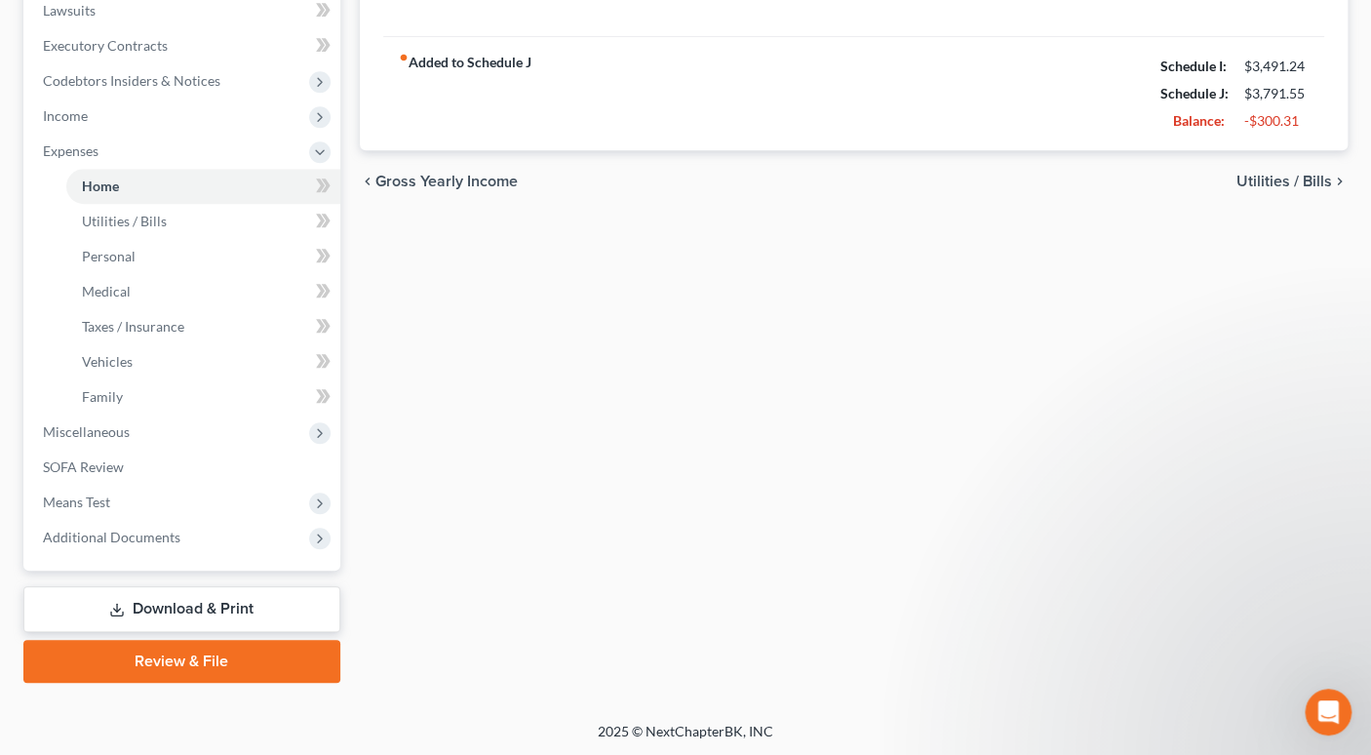
click at [201, 614] on link "Download & Print" at bounding box center [181, 609] width 317 height 46
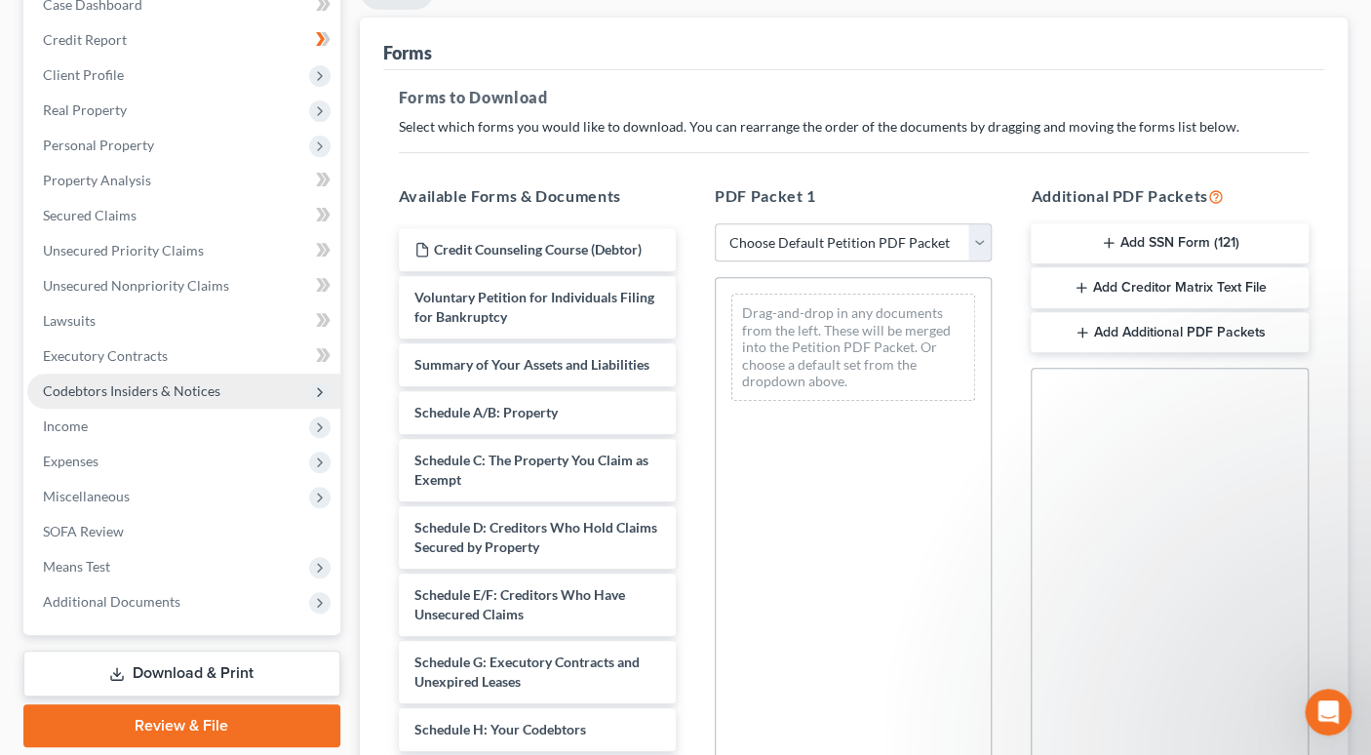
scroll to position [211, 0]
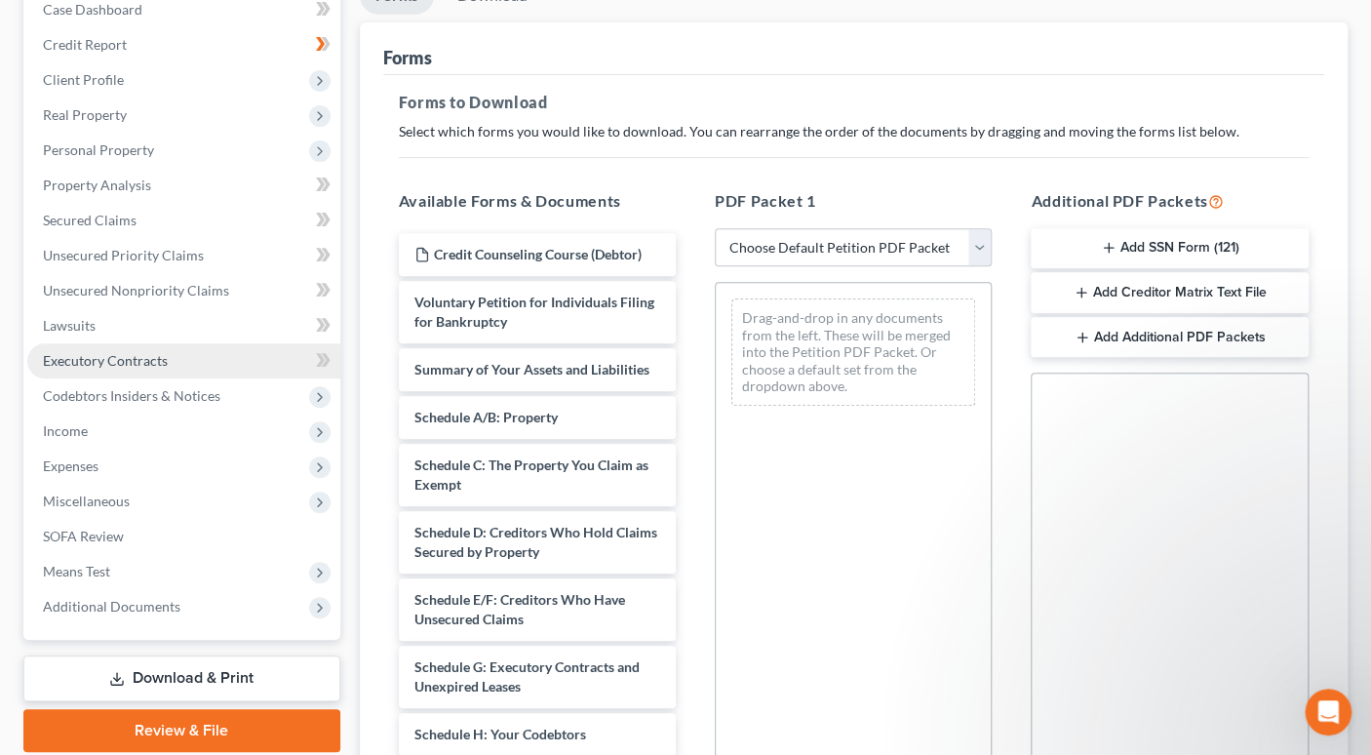
click at [123, 363] on span "Executory Contracts" at bounding box center [105, 360] width 125 height 17
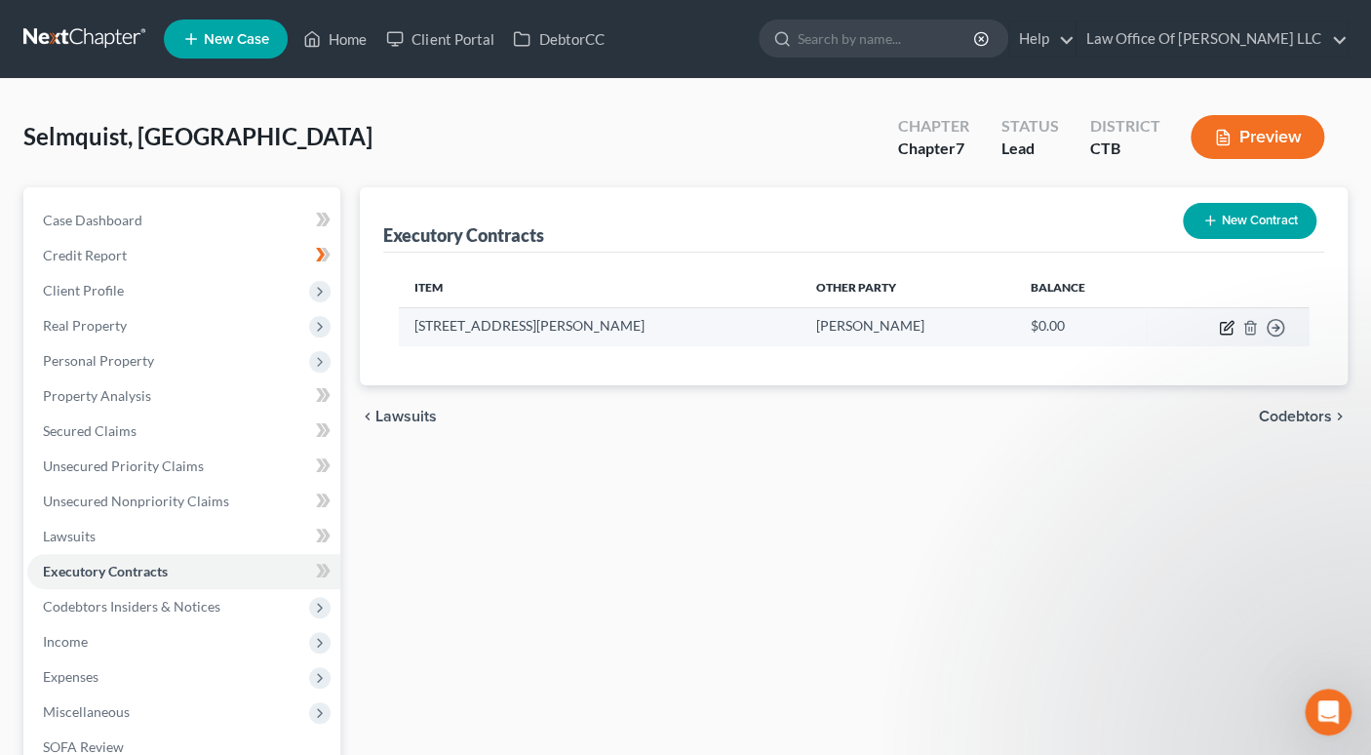
click at [1226, 323] on icon "button" at bounding box center [1228, 325] width 9 height 9
select select "3"
select select "6"
select select "0"
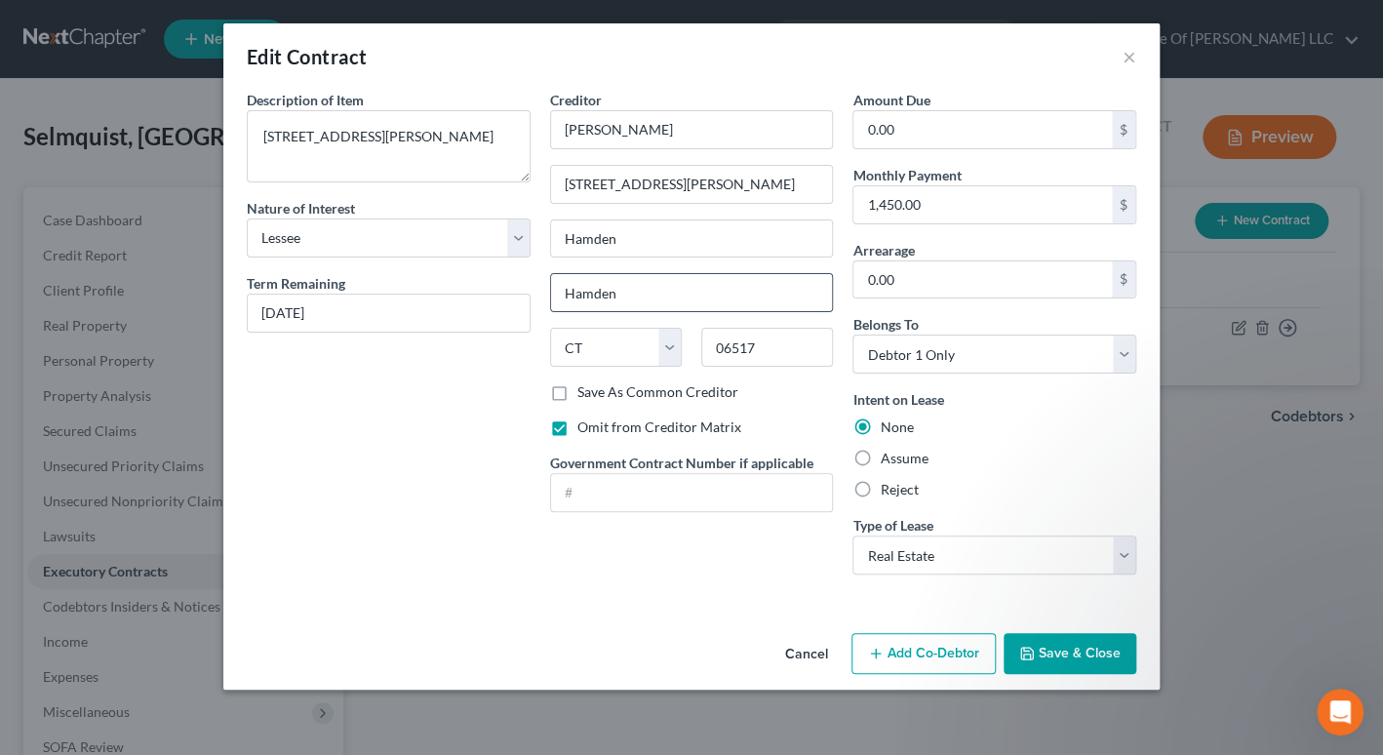
click at [637, 274] on input "Hamden" at bounding box center [692, 292] width 282 height 37
click at [627, 290] on input "Hamden" at bounding box center [692, 292] width 282 height 37
drag, startPoint x: 625, startPoint y: 291, endPoint x: 533, endPoint y: 294, distance: 91.7
click at [532, 295] on div "Description of non-residential real property * Description of Item * 3 Quentin …" at bounding box center [691, 340] width 909 height 500
click at [627, 243] on input "Hamden" at bounding box center [692, 238] width 282 height 37
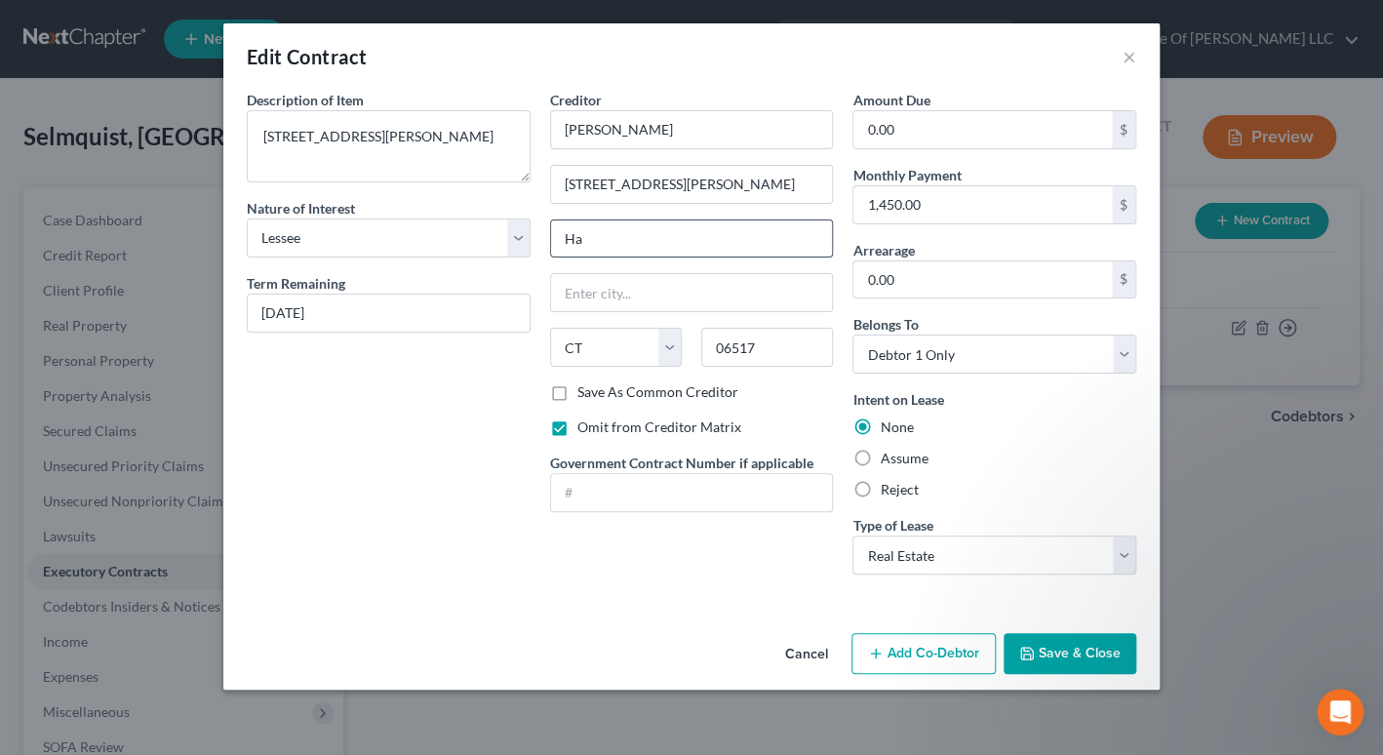
type input "H"
click at [596, 289] on input "text" at bounding box center [692, 292] width 282 height 37
type input "Hamden"
click at [1062, 647] on button "Save & Close" at bounding box center [1069, 653] width 133 height 41
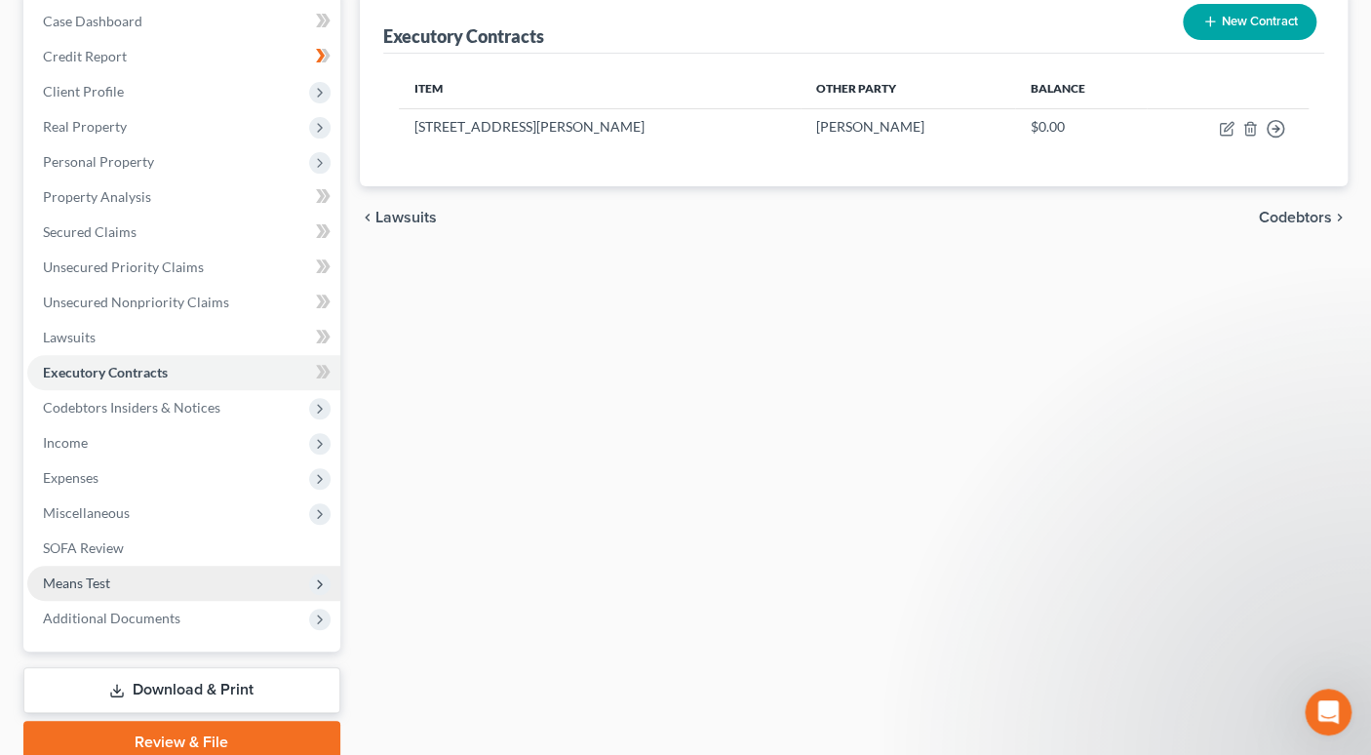
scroll to position [261, 0]
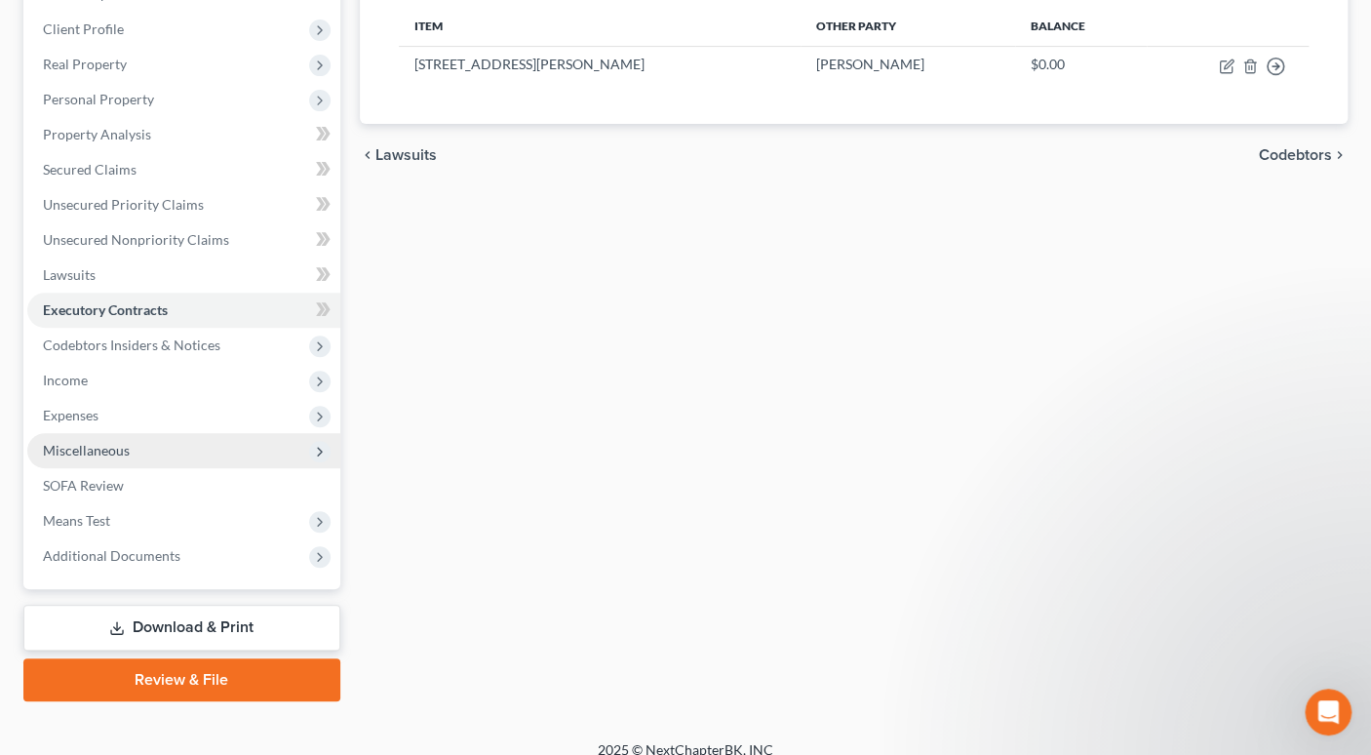
click at [129, 452] on span "Miscellaneous" at bounding box center [183, 450] width 313 height 35
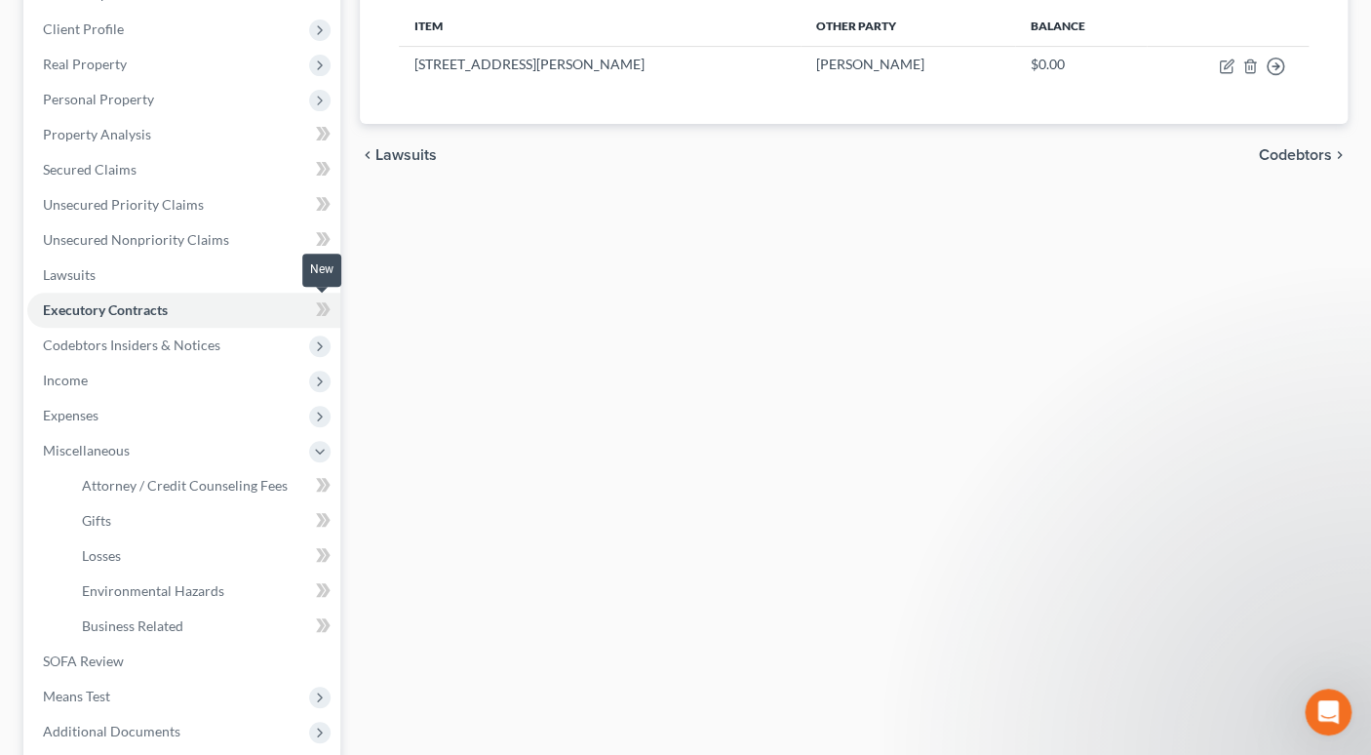
click at [324, 312] on icon at bounding box center [325, 309] width 9 height 14
click at [234, 313] on link "Executory Contracts" at bounding box center [183, 310] width 313 height 35
click at [331, 304] on span at bounding box center [323, 311] width 34 height 29
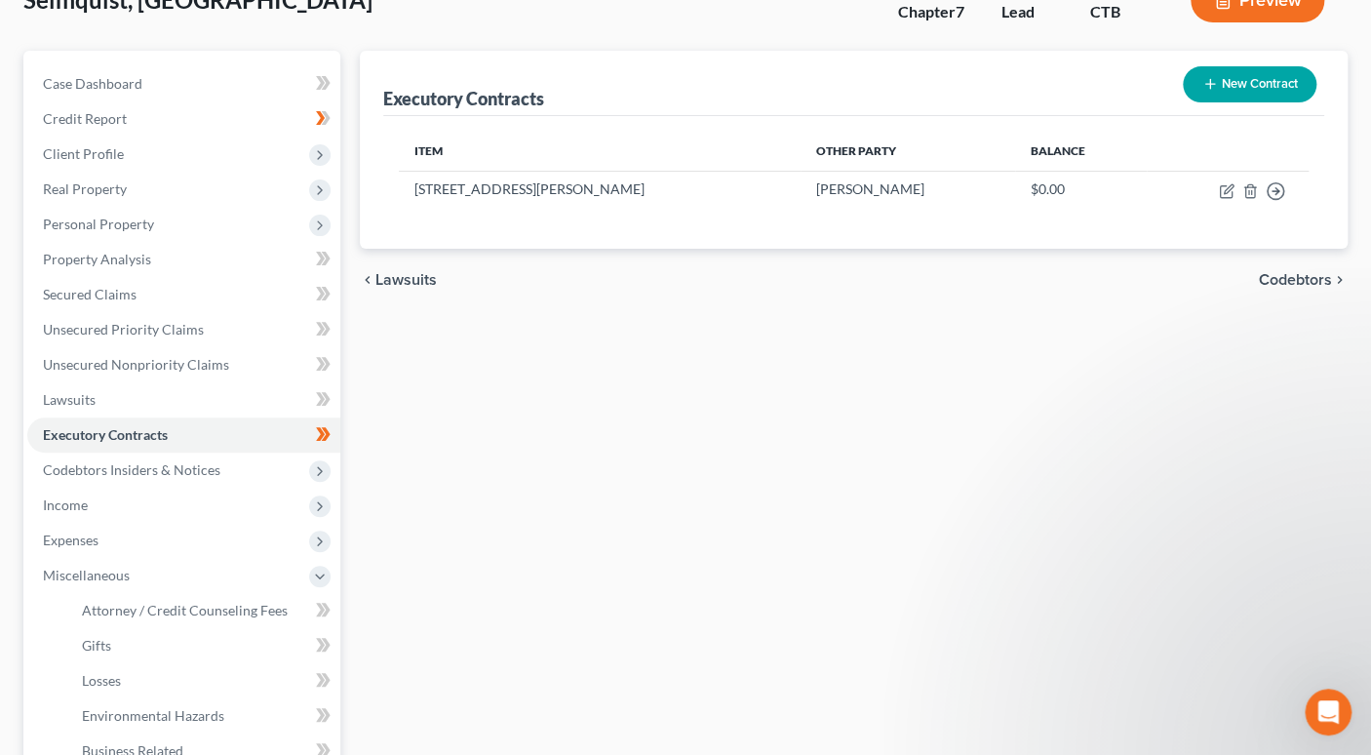
scroll to position [109, 0]
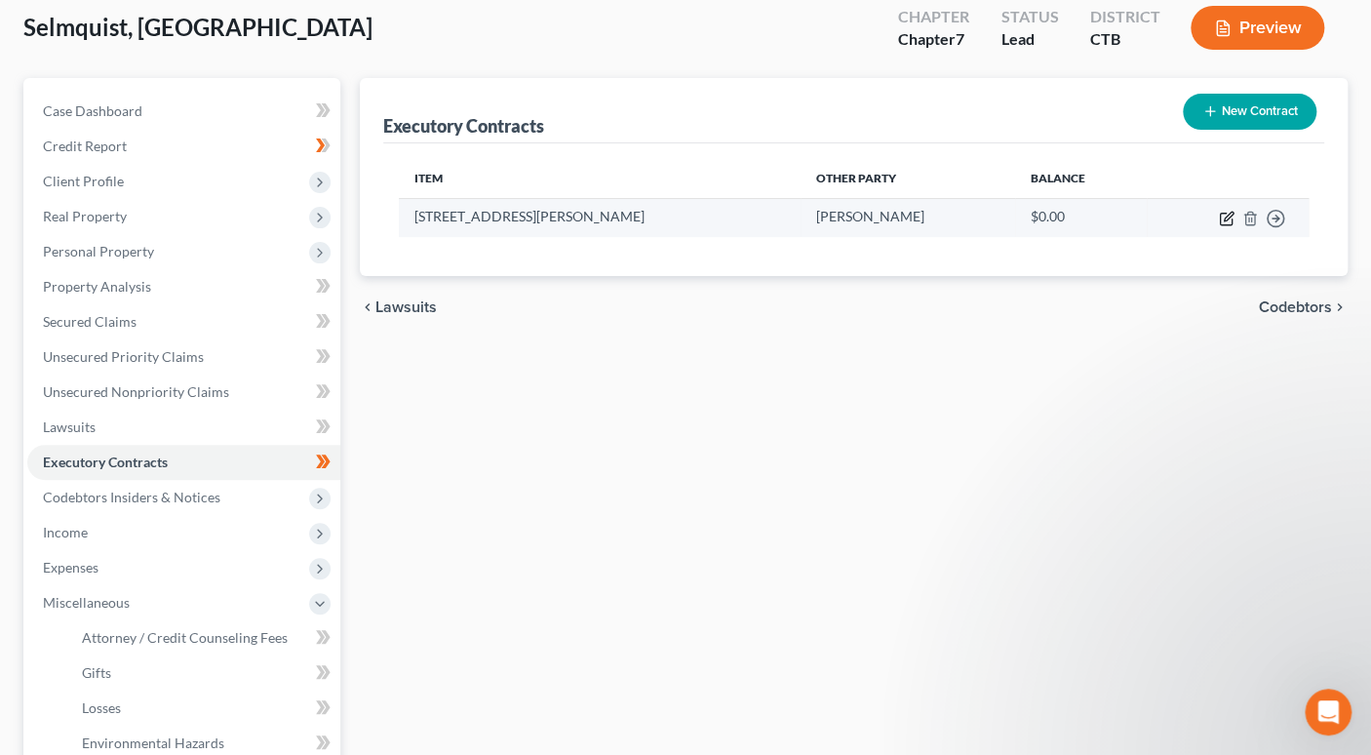
click at [1228, 217] on icon "button" at bounding box center [1228, 216] width 9 height 9
select select "3"
select select "6"
select select "0"
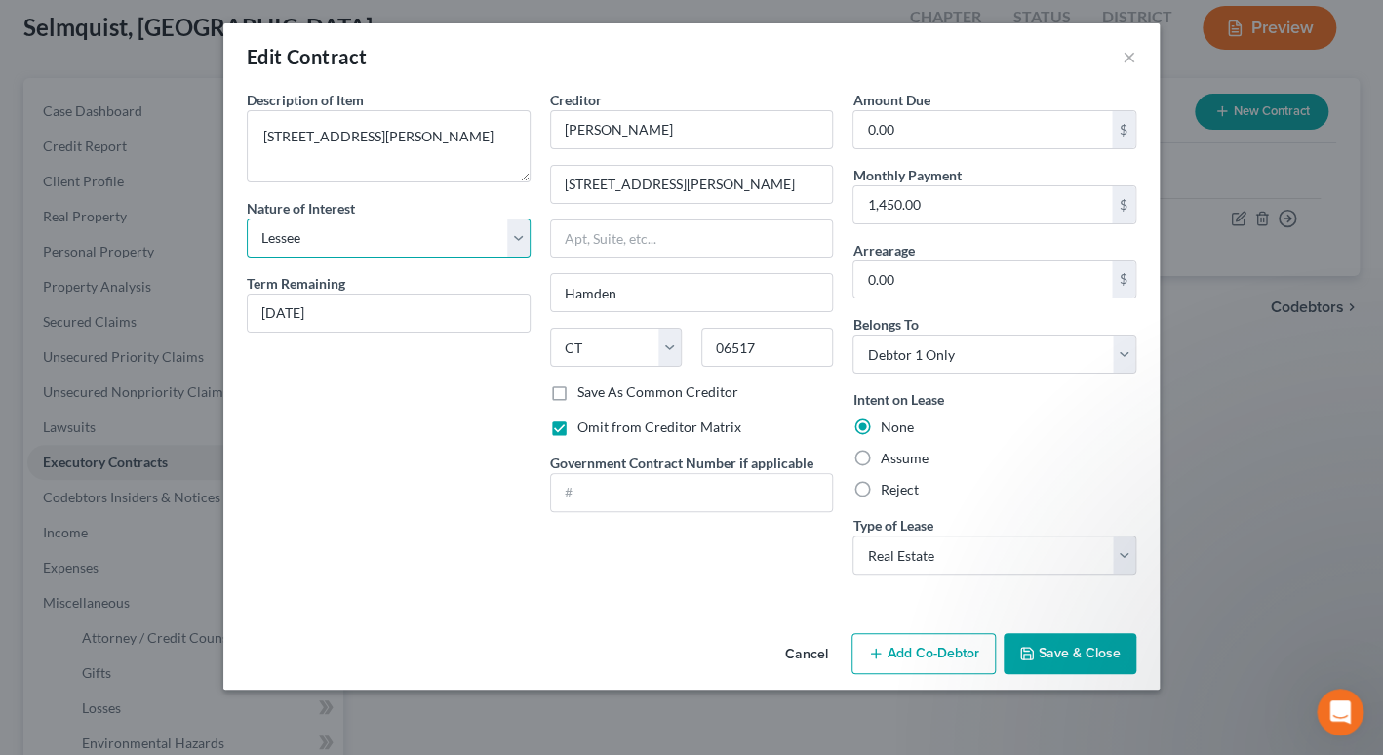
click at [522, 239] on select "Select Purchaser Agent Lessor Lessee" at bounding box center [389, 237] width 284 height 39
click at [247, 218] on select "Select Purchaser Agent Lessor Lessee" at bounding box center [389, 237] width 284 height 39
click at [1085, 648] on button "Save & Close" at bounding box center [1069, 653] width 133 height 41
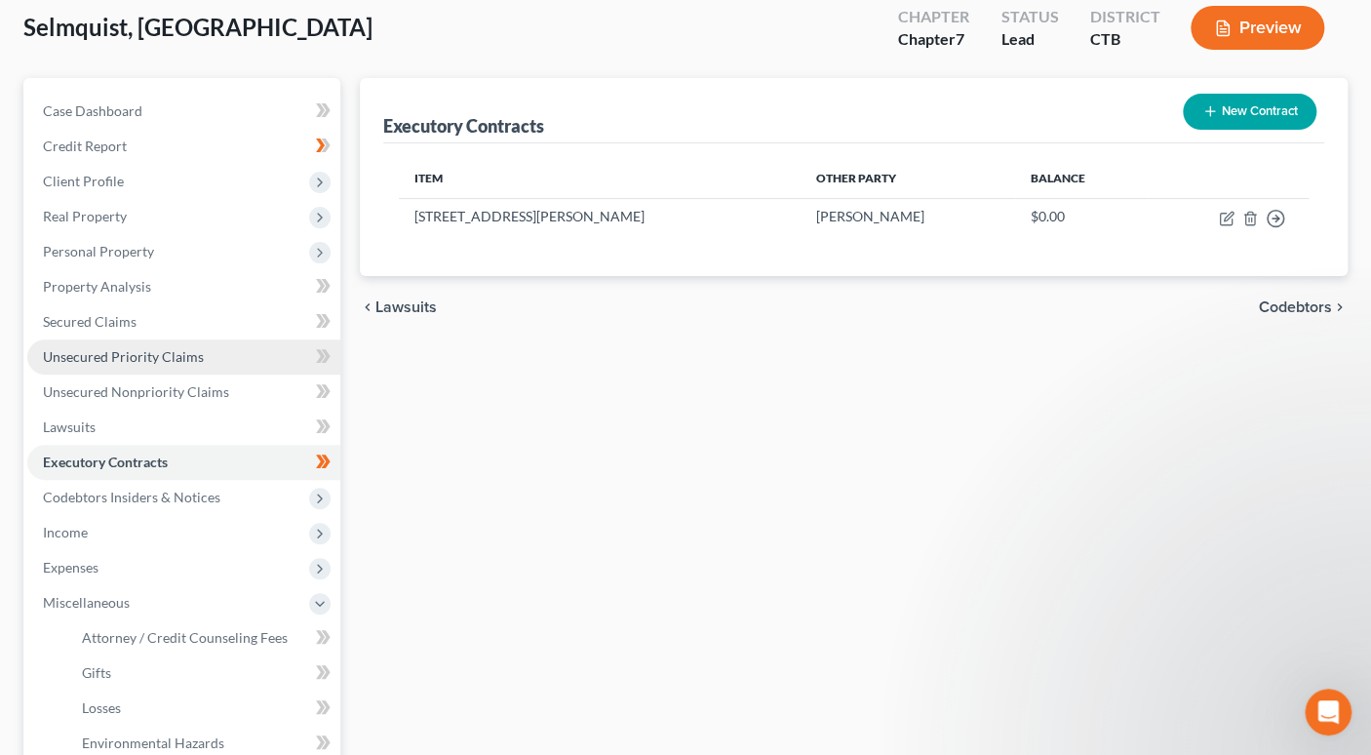
click at [158, 351] on span "Unsecured Priority Claims" at bounding box center [123, 356] width 161 height 17
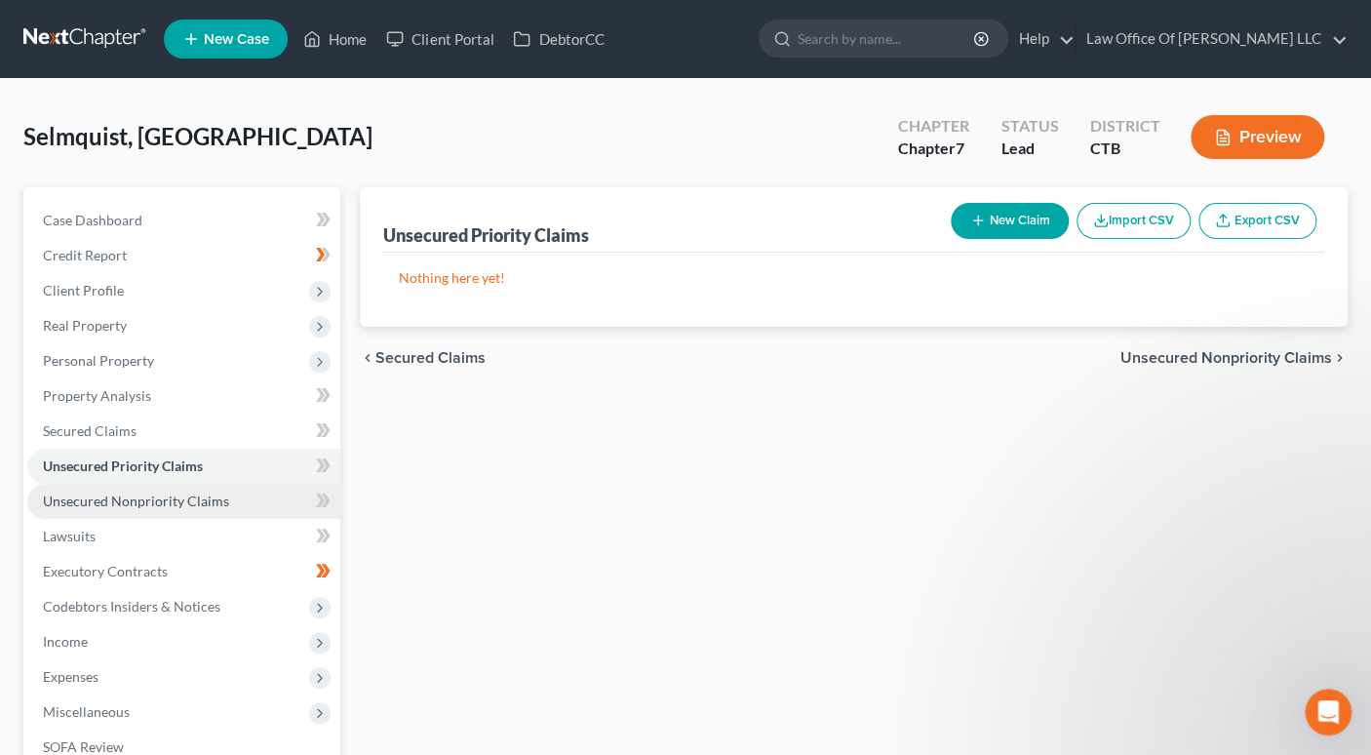
click at [137, 502] on span "Unsecured Nonpriority Claims" at bounding box center [136, 500] width 186 height 17
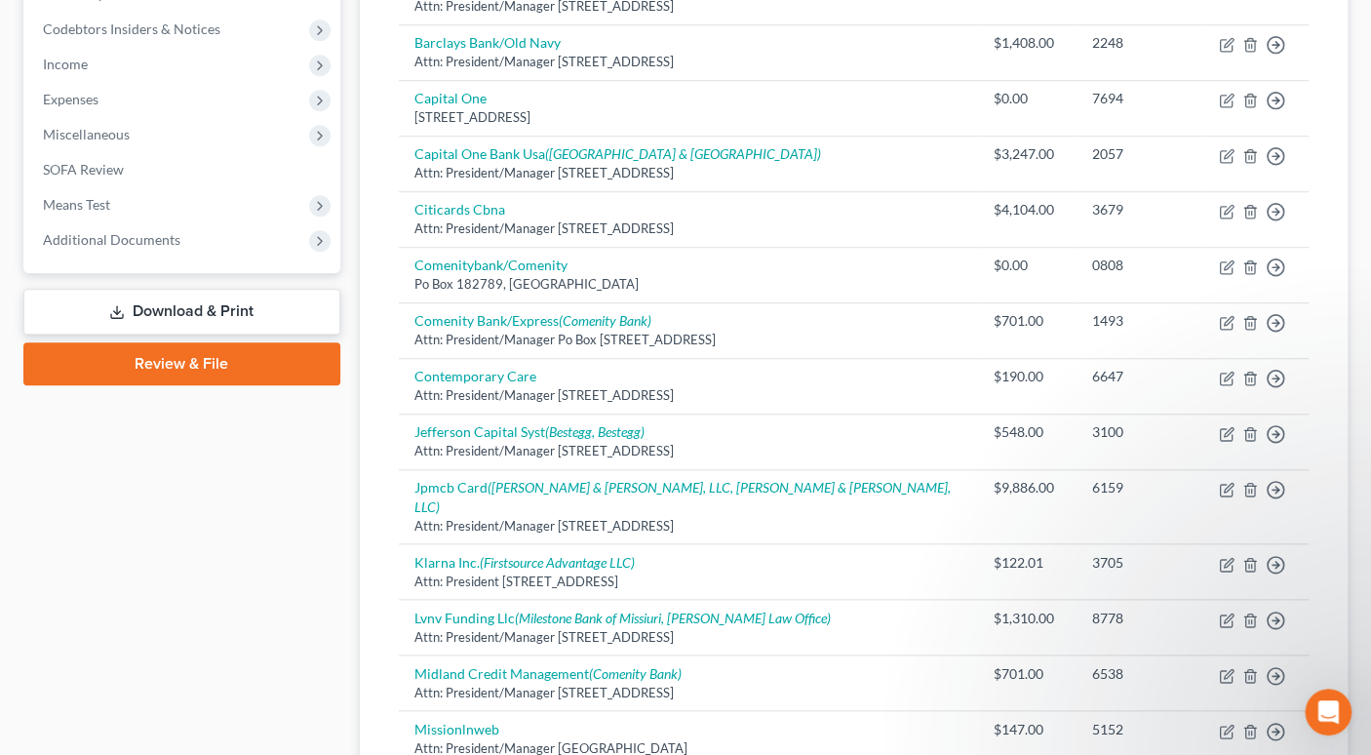
scroll to position [575, 0]
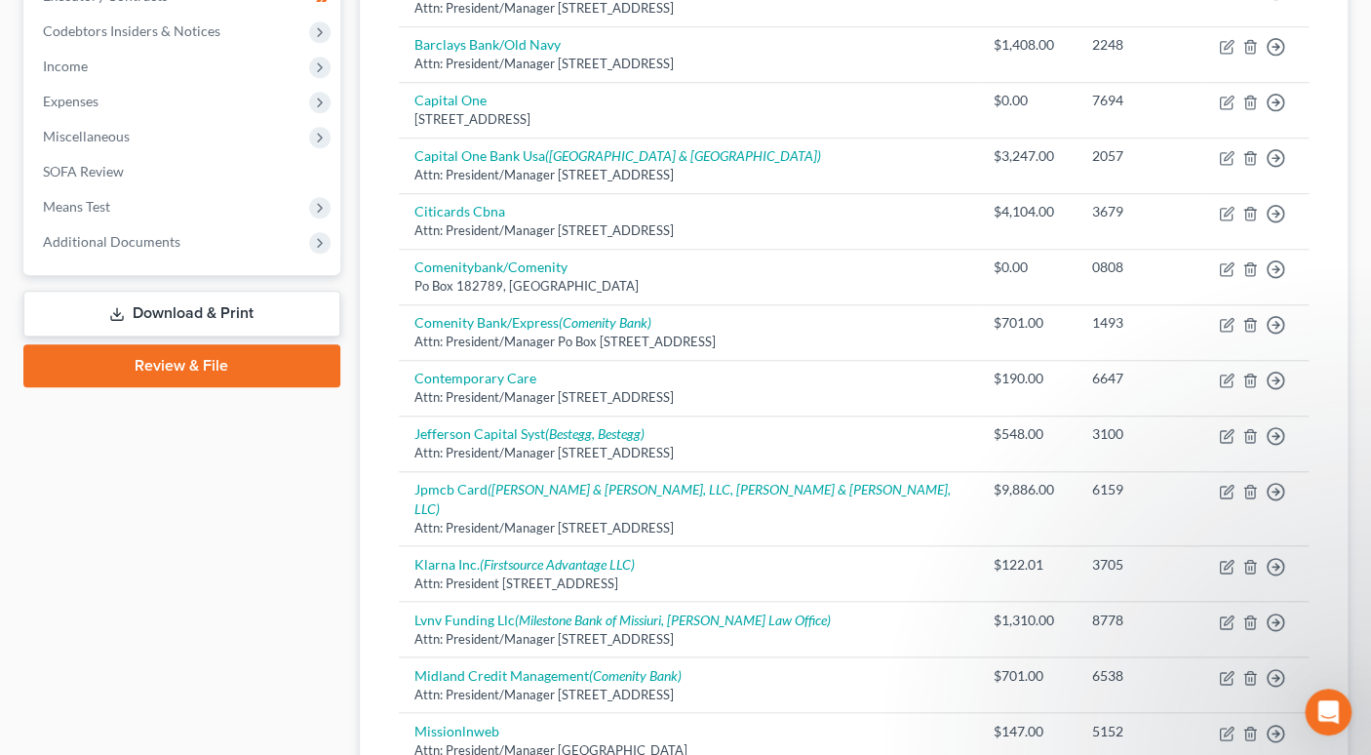
click at [188, 321] on link "Download & Print" at bounding box center [181, 314] width 317 height 46
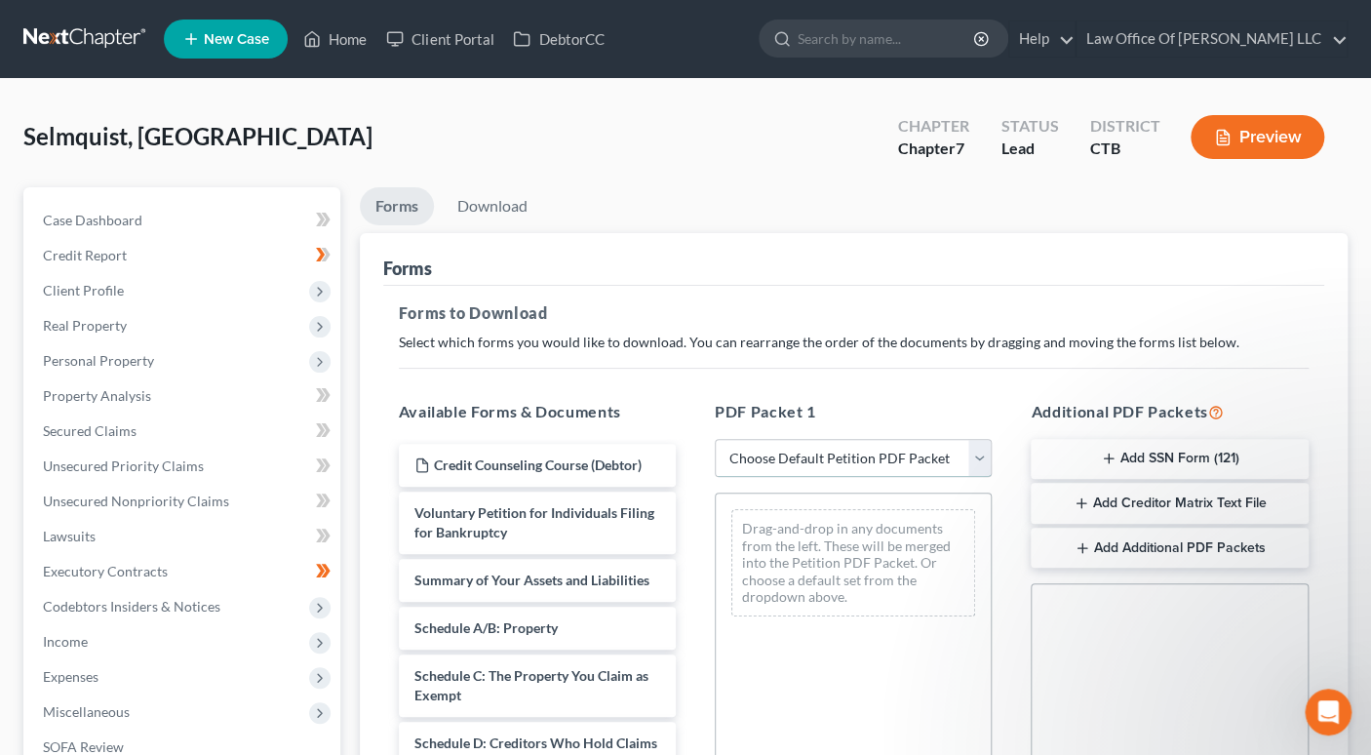
click at [975, 461] on select "Choose Default Petition PDF Packet Complete Bankruptcy Petition (all forms and …" at bounding box center [853, 458] width 277 height 39
select select "0"
click at [715, 439] on select "Choose Default Petition PDF Packet Complete Bankruptcy Petition (all forms and …" at bounding box center [853, 458] width 277 height 39
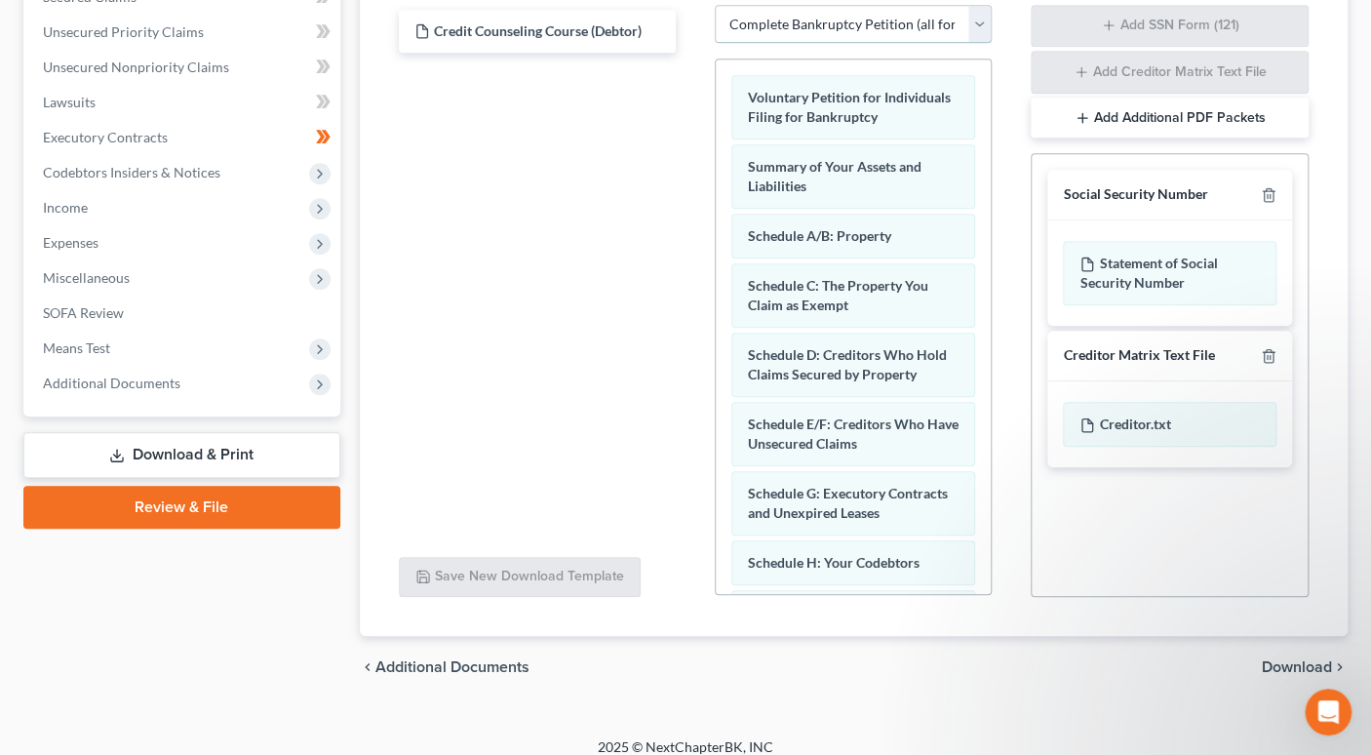
scroll to position [449, 0]
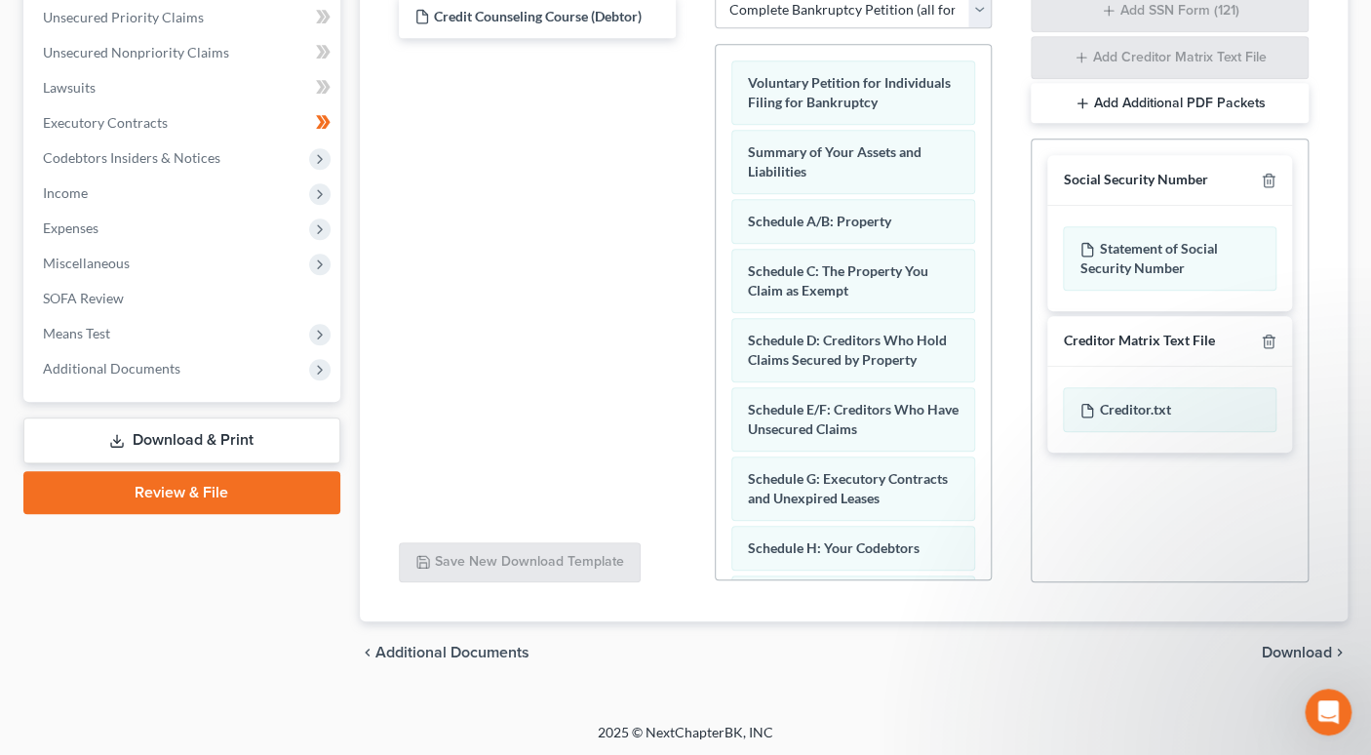
click at [1278, 650] on span "Download" at bounding box center [1297, 653] width 70 height 16
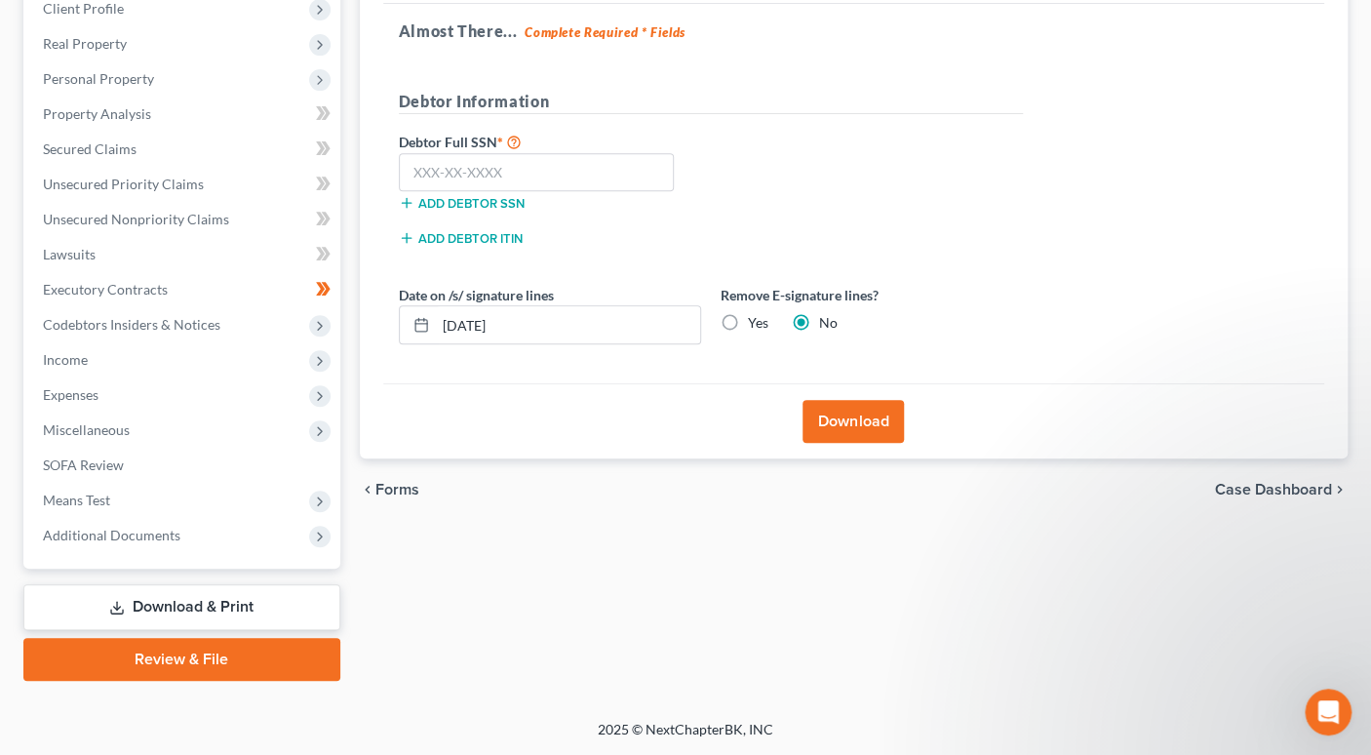
scroll to position [280, 0]
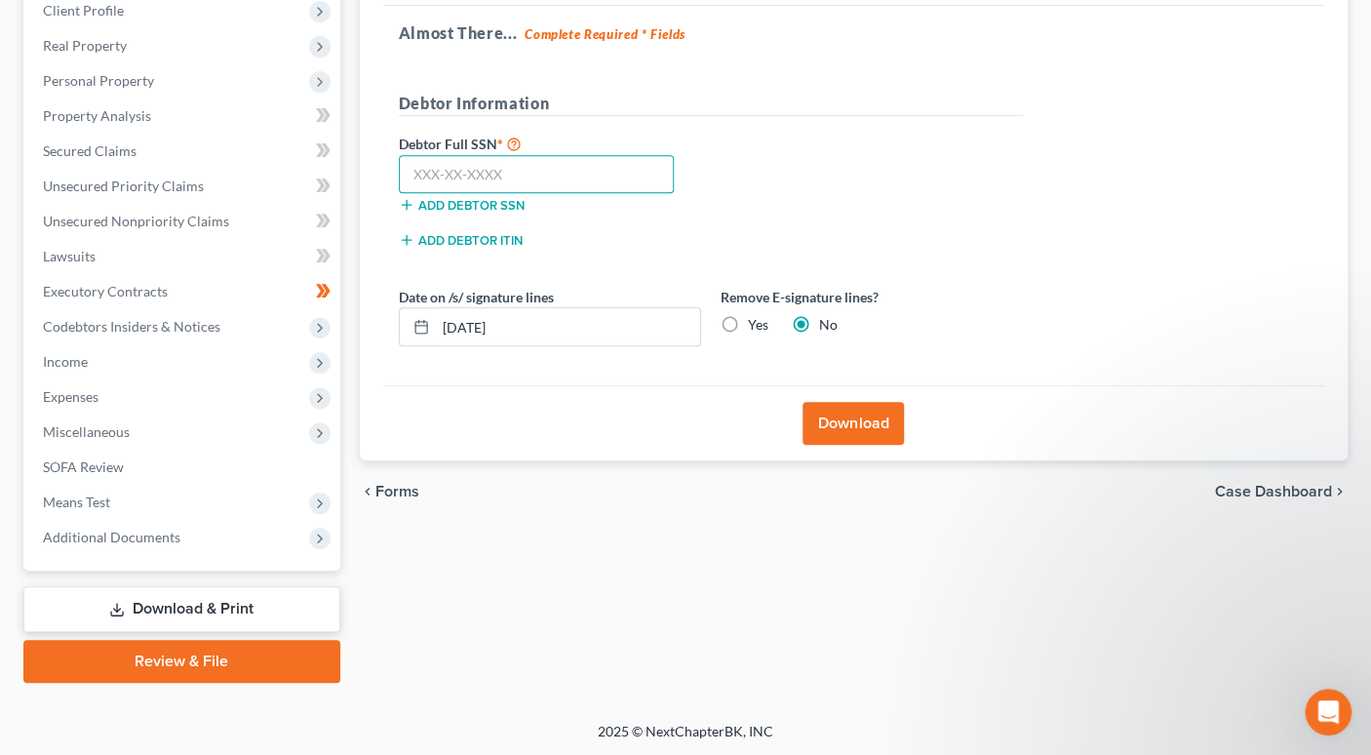
click at [445, 184] on input "text" at bounding box center [537, 174] width 276 height 39
type input "042-96-8863"
click at [833, 416] on button "Download" at bounding box center [852, 423] width 101 height 43
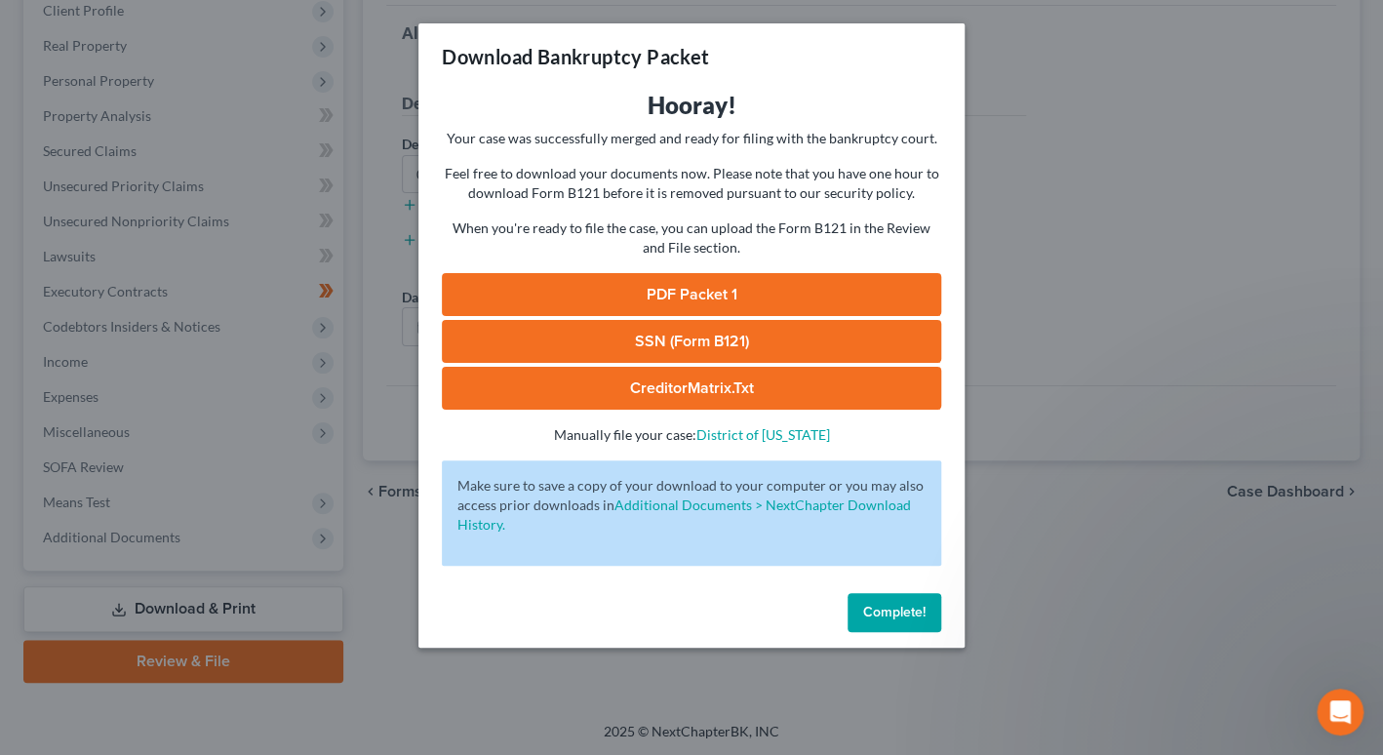
click at [780, 291] on link "PDF Packet 1" at bounding box center [691, 294] width 499 height 43
click at [903, 618] on span "Complete!" at bounding box center [894, 612] width 62 height 17
